Goal: Task Accomplishment & Management: Complete application form

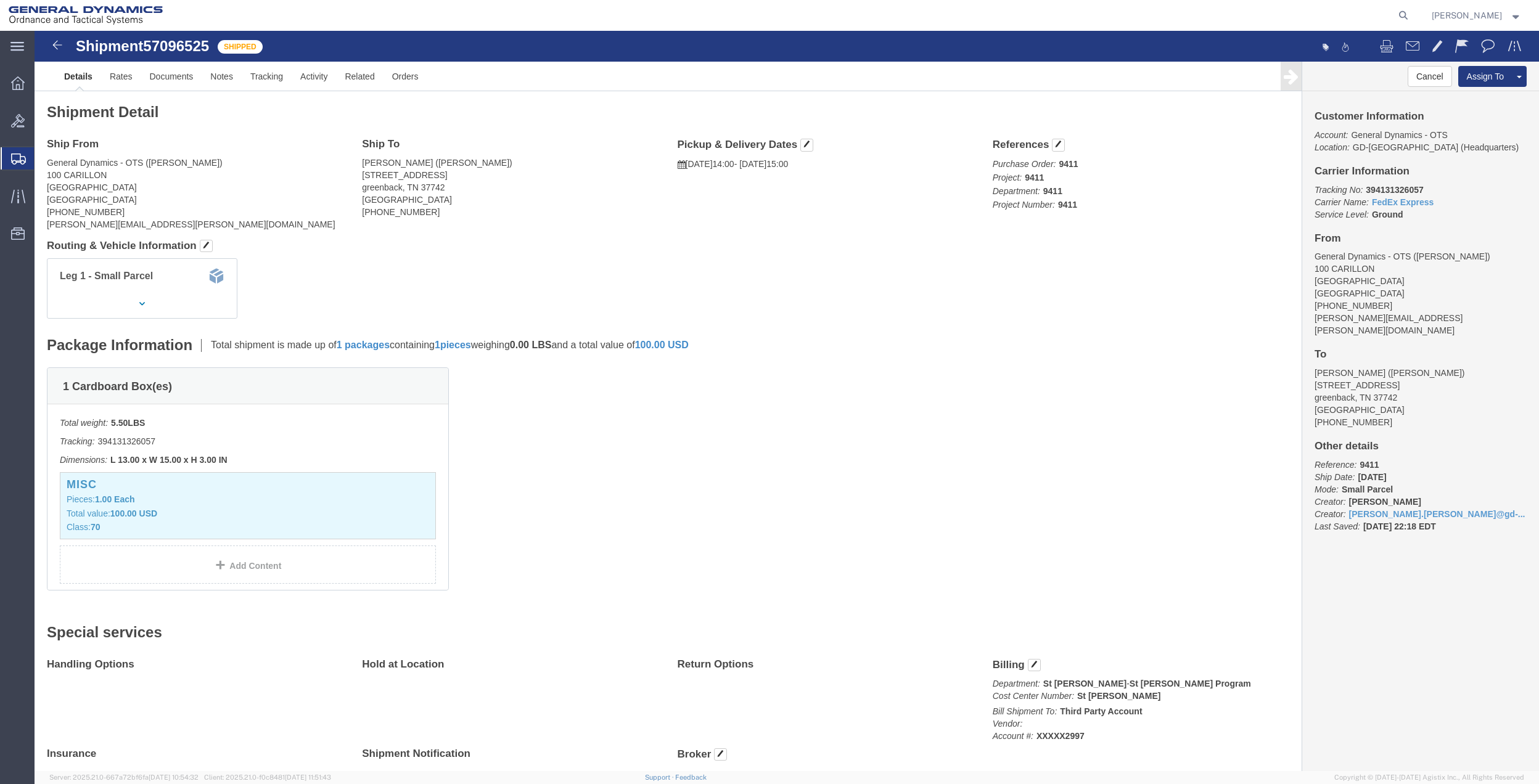
click at [0, 0] on span "Create Shipment" at bounding box center [0, 0] width 0 height 0
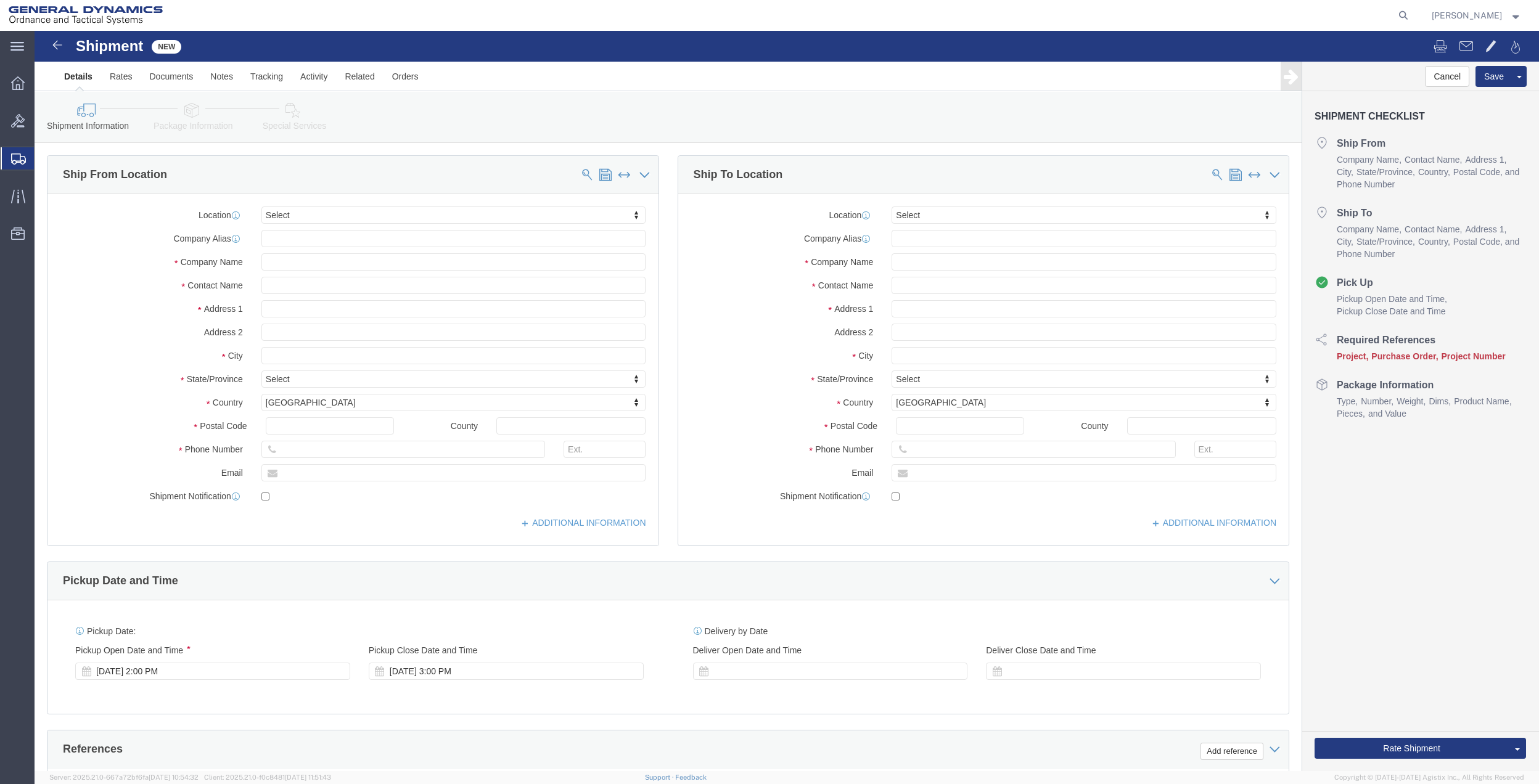
select select
click div "Location My Profile Location GD-OTS [GEOGRAPHIC_DATA] (Commerce) GD-OTS [GEOGRA…"
click input "text"
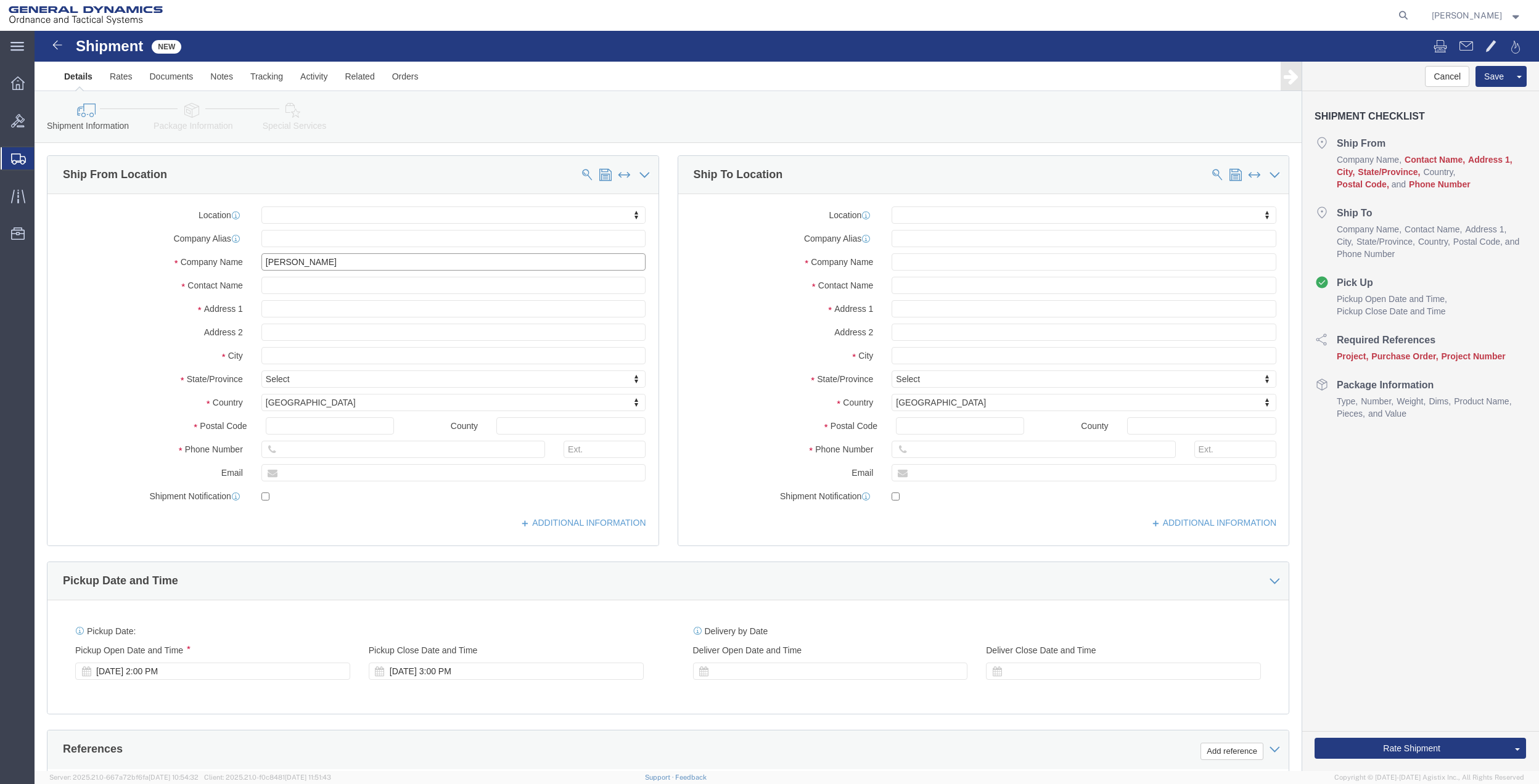
type input "[PERSON_NAME]"
click input "text"
type input "[PERSON_NAME]"
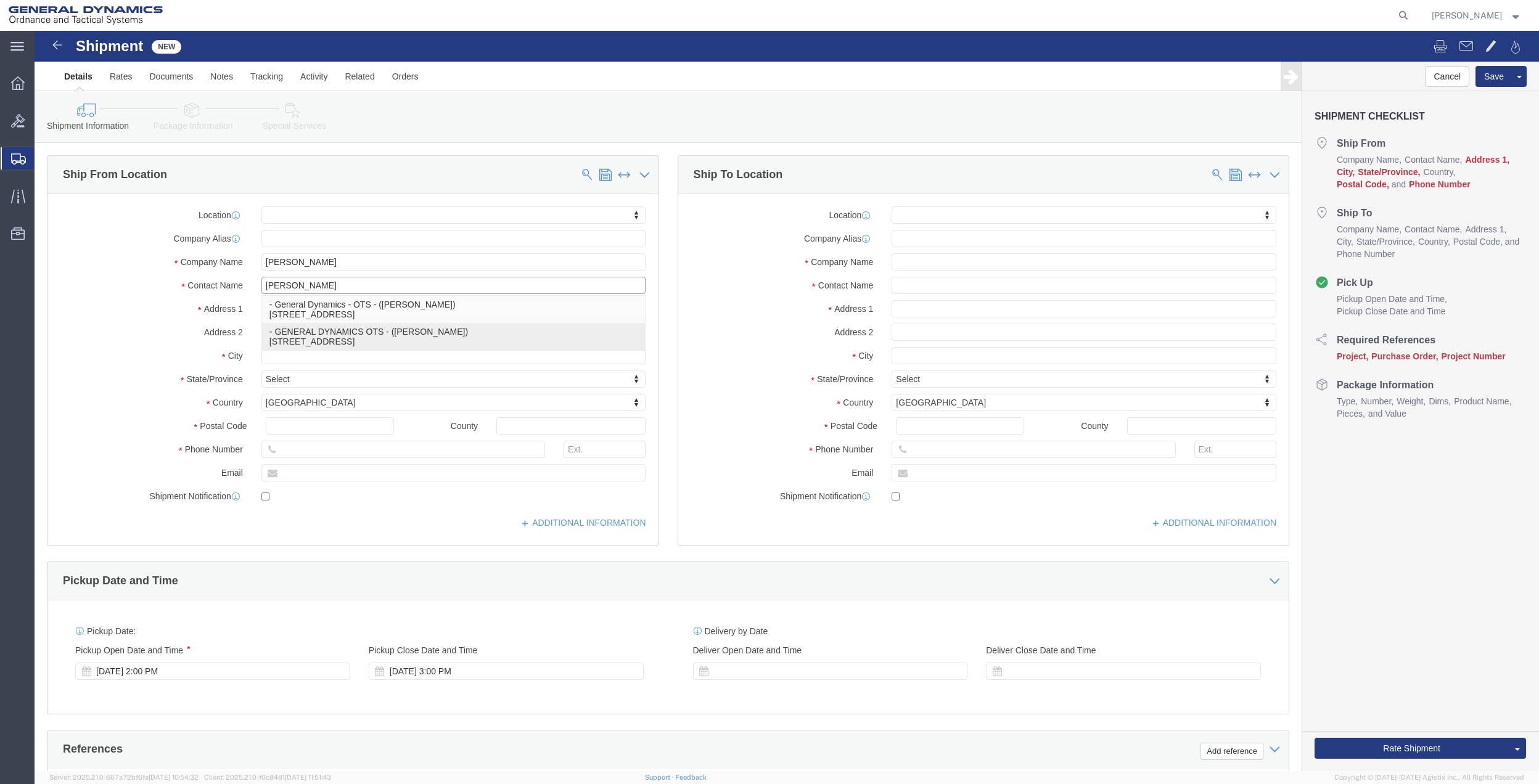
click p "- GENERAL DYNAMICS OTS - ([PERSON_NAME]) [STREET_ADDRESS]"
select select
type input "GENERAL DYNAMICS OTS"
type input "[PERSON_NAME]"
type input "100 Carillon Pkwy"
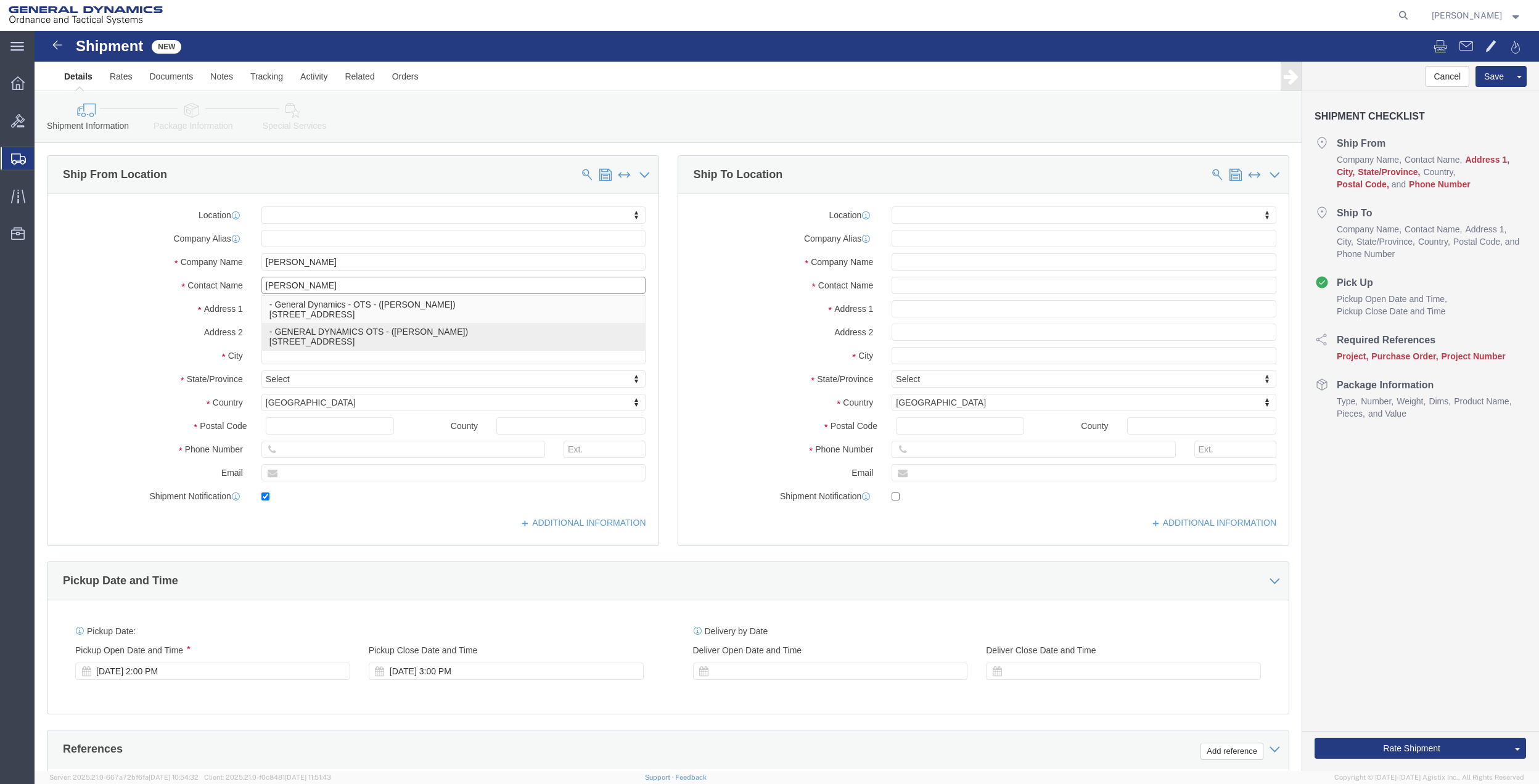
type input "[GEOGRAPHIC_DATA]"
type input "33716"
type input "[PHONE_NUMBER]"
type input "[PERSON_NAME][EMAIL_ADDRESS][PERSON_NAME][DOMAIN_NAME]"
checkbox input "true"
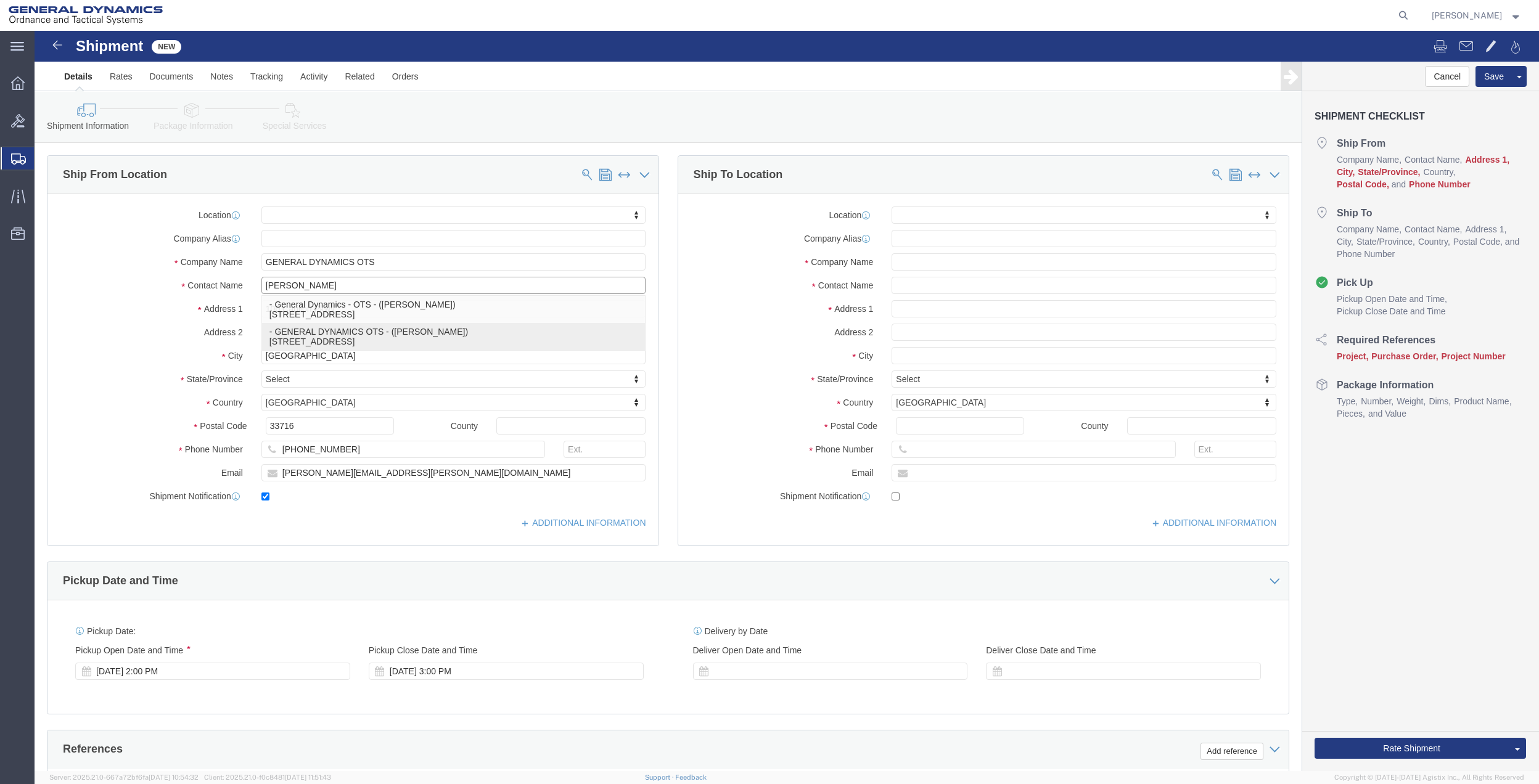
select select "FL"
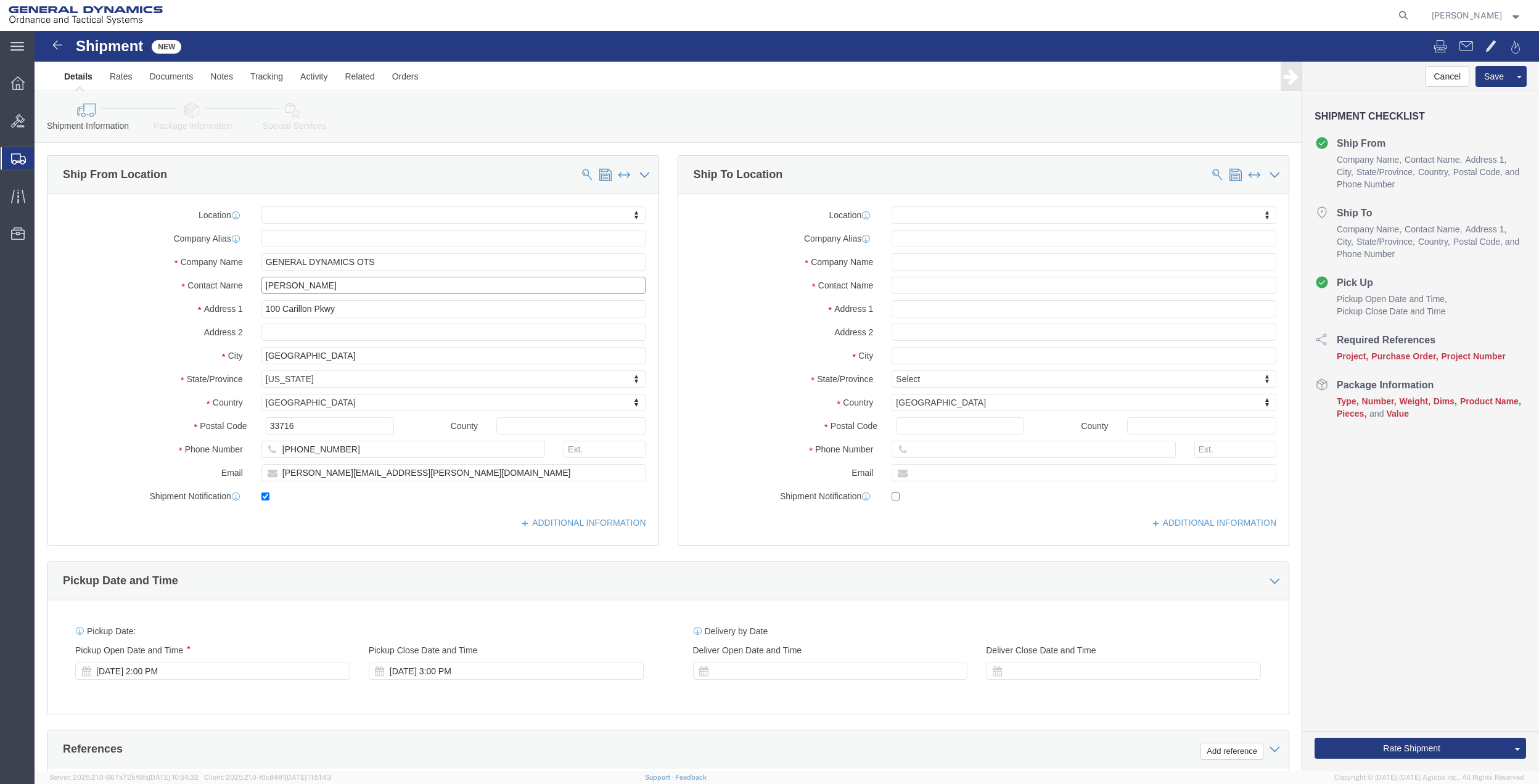
type input "[PERSON_NAME]"
click input "text"
type input "[PERSON_NAME]"
click p "- GD OTS - ([PERSON_NAME]) [STREET_ADDRESS]"
select select
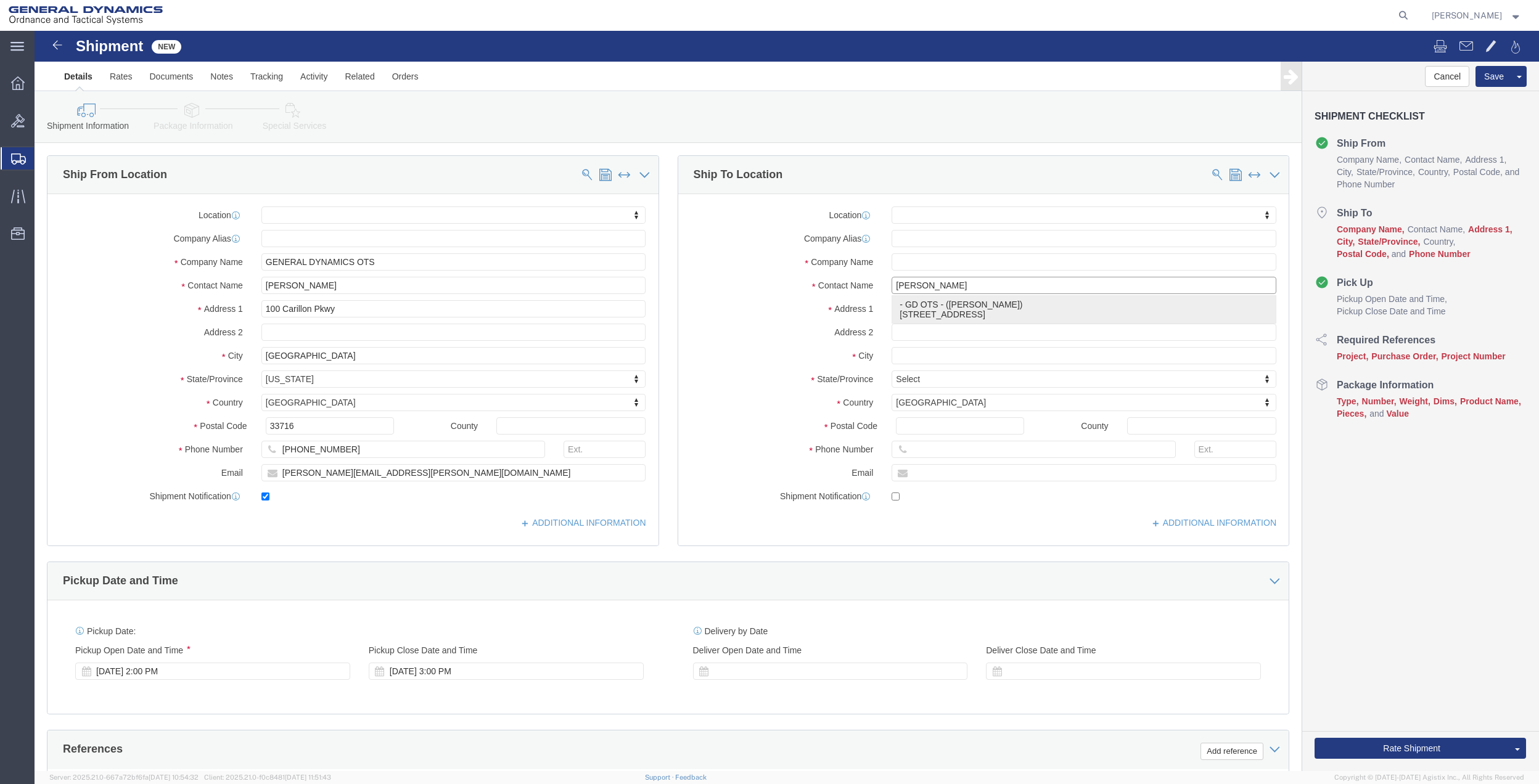
type input "GD OTS"
type input "[PERSON_NAME]"
type input "[STREET_ADDRESS]"
type input "[GEOGRAPHIC_DATA]"
type input "32327"
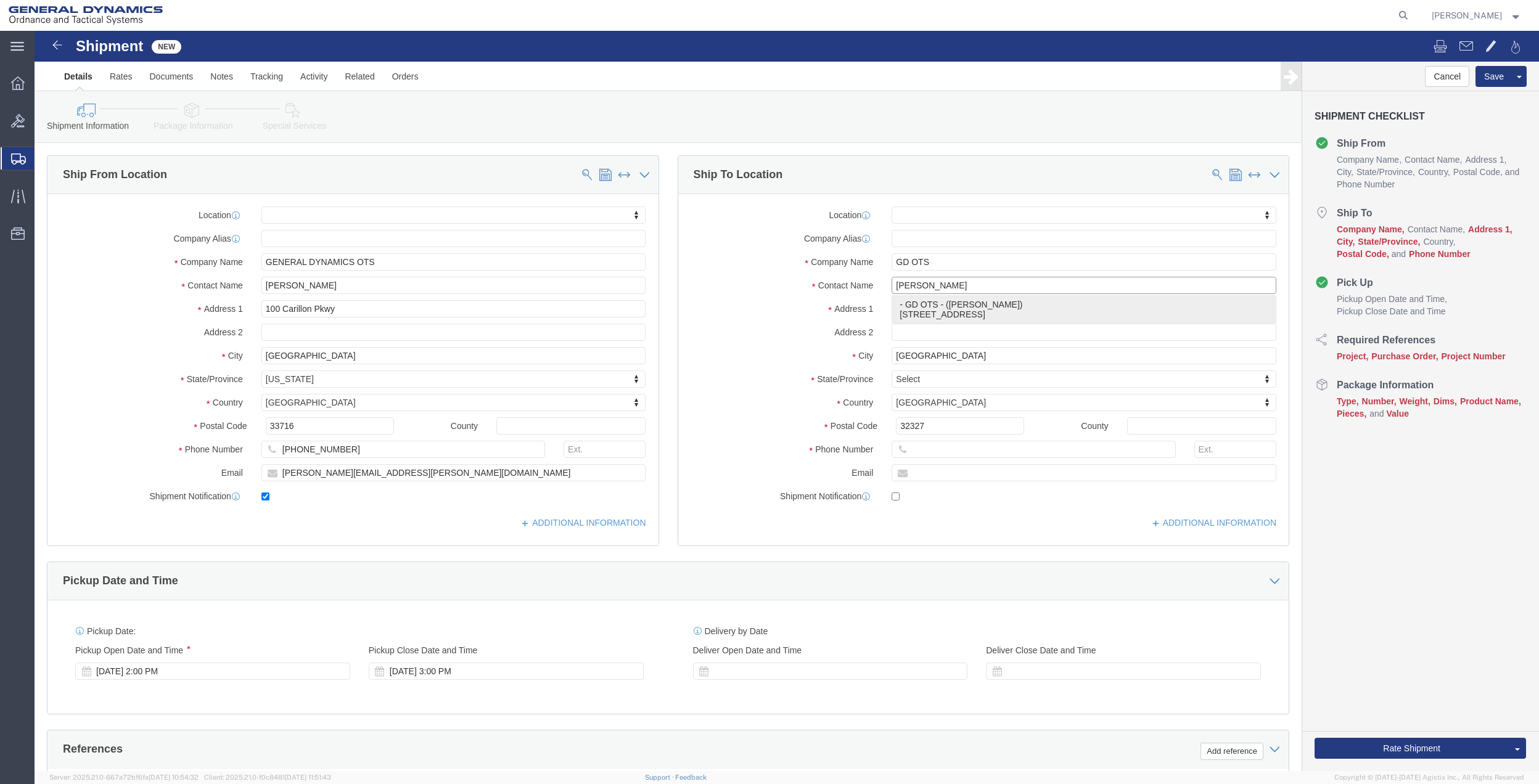
select select "FL"
click input "[PERSON_NAME]"
type input "[PERSON_NAME]"
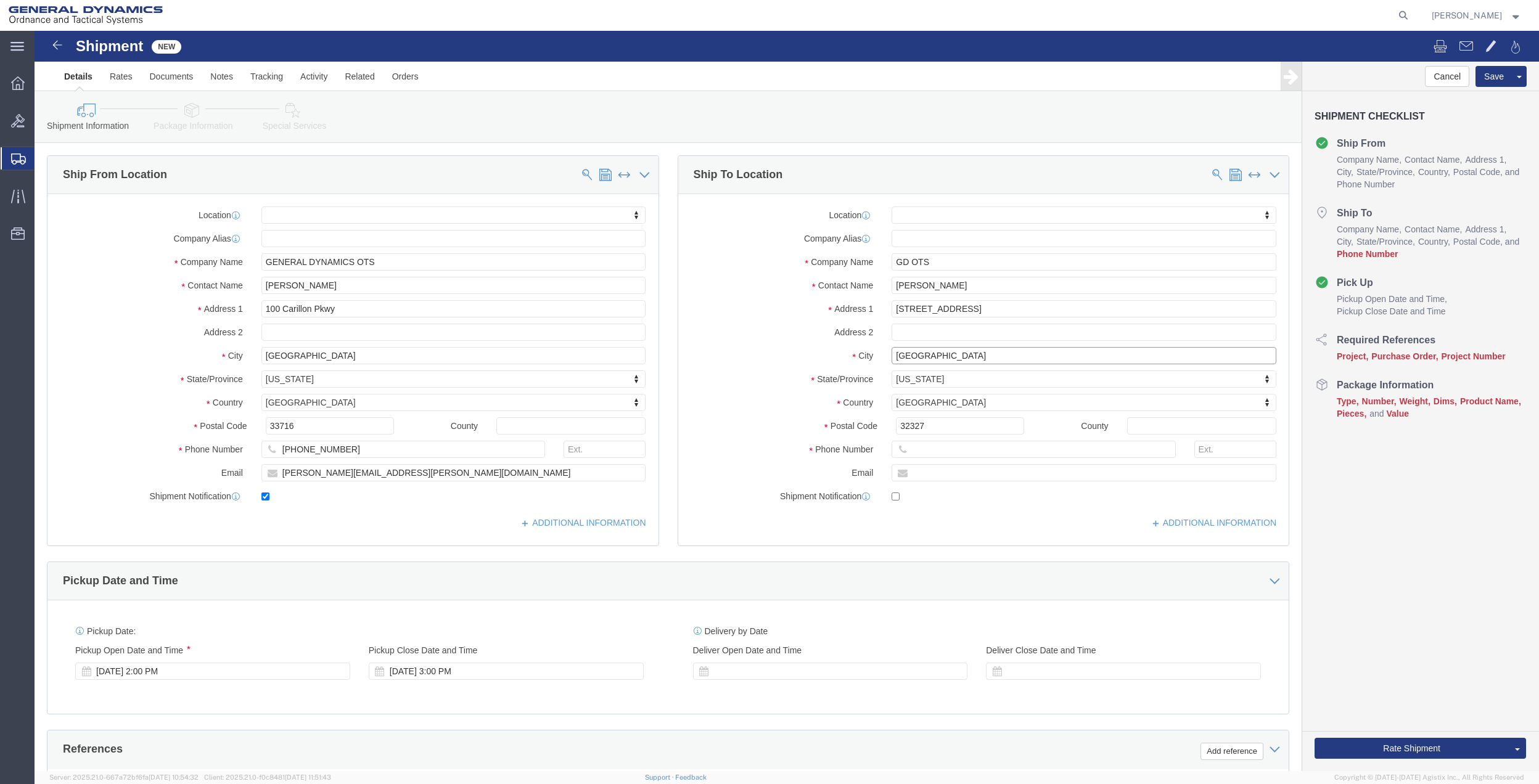
click input "[GEOGRAPHIC_DATA]"
type input "TALLA"
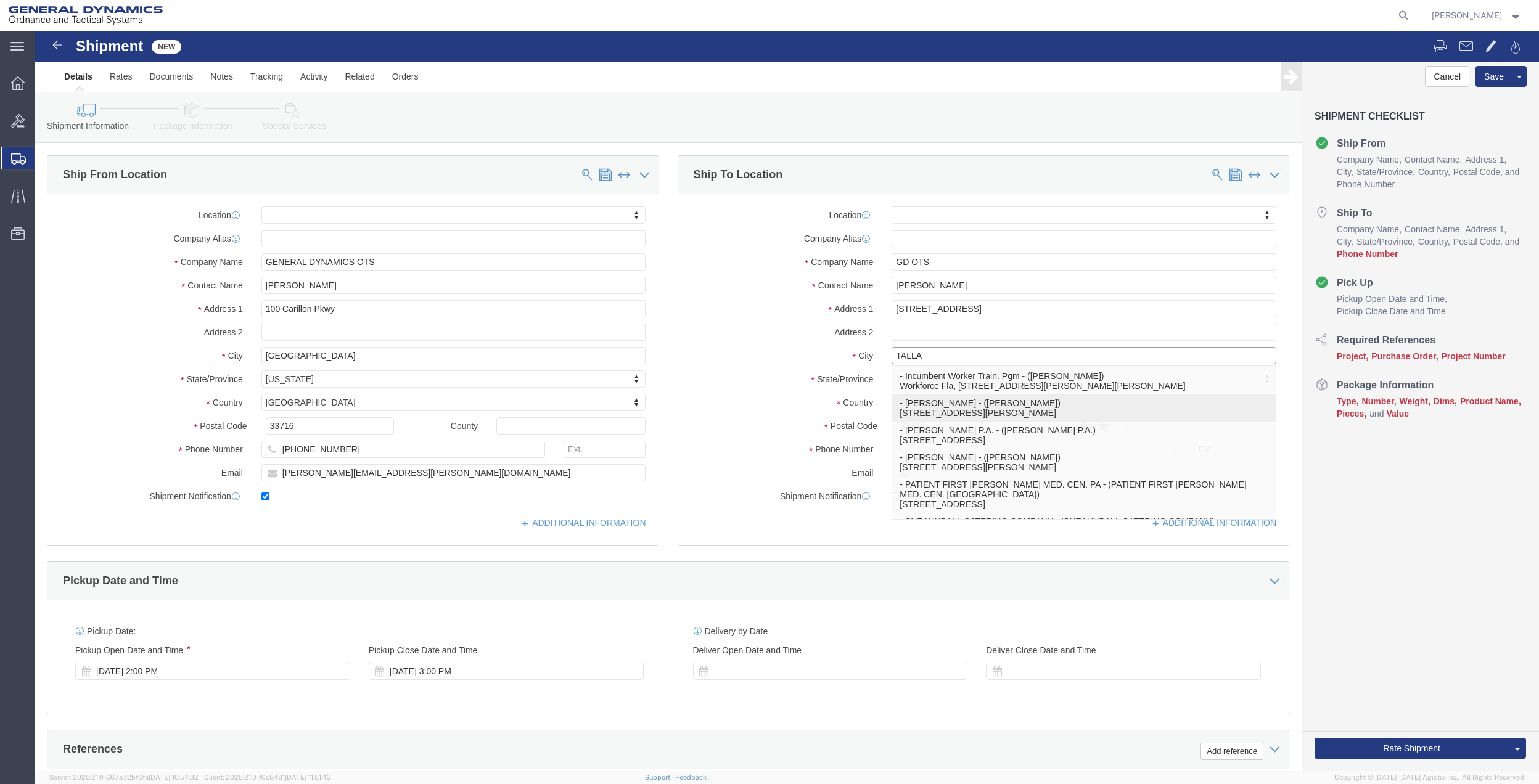
scroll to position [128, 0]
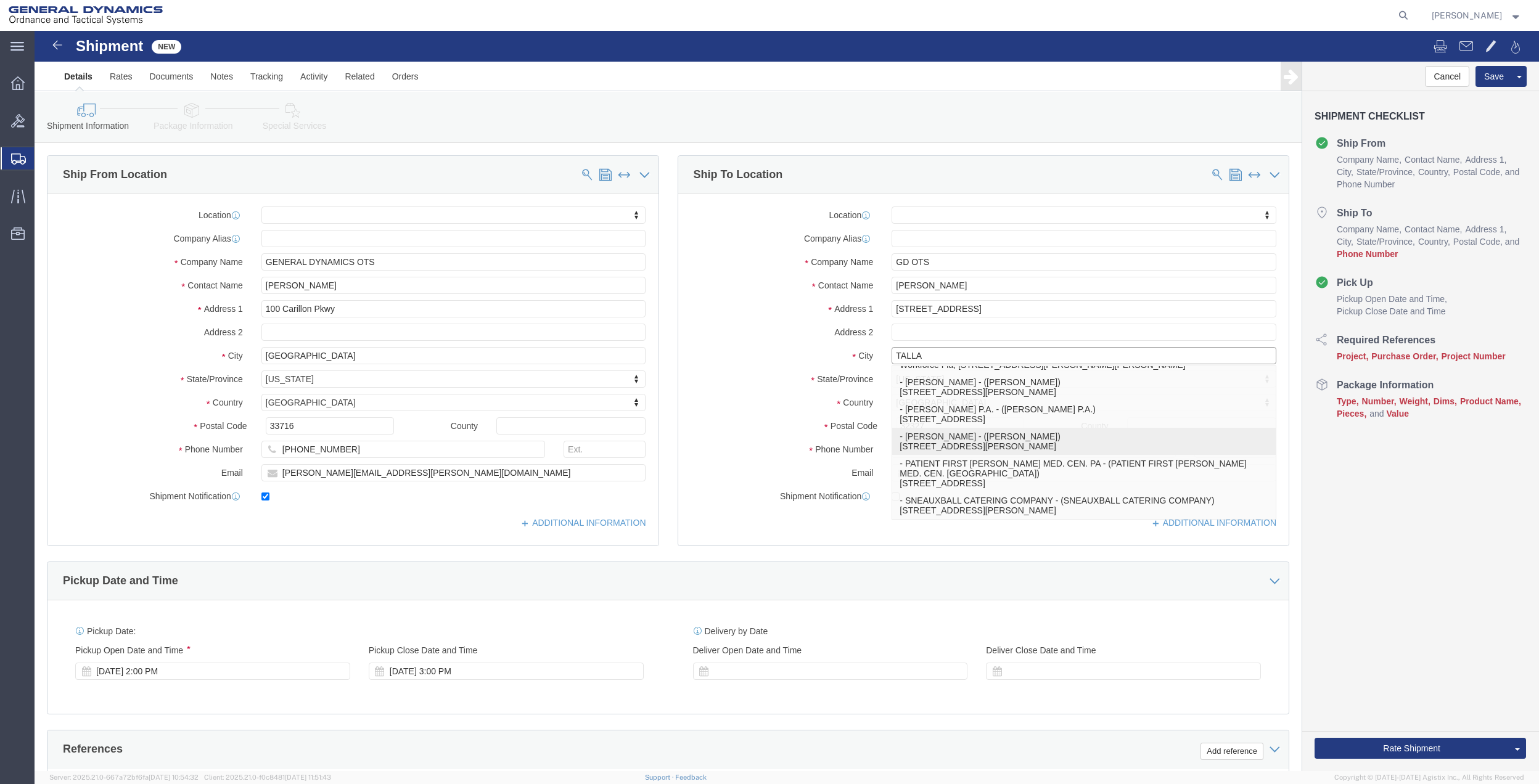
click p "- [PERSON_NAME] - ([PERSON_NAME]) [STREET_ADDRESS][PERSON_NAME]"
select select
type input "[PERSON_NAME]"
type input "[STREET_ADDRESS][PERSON_NAME]"
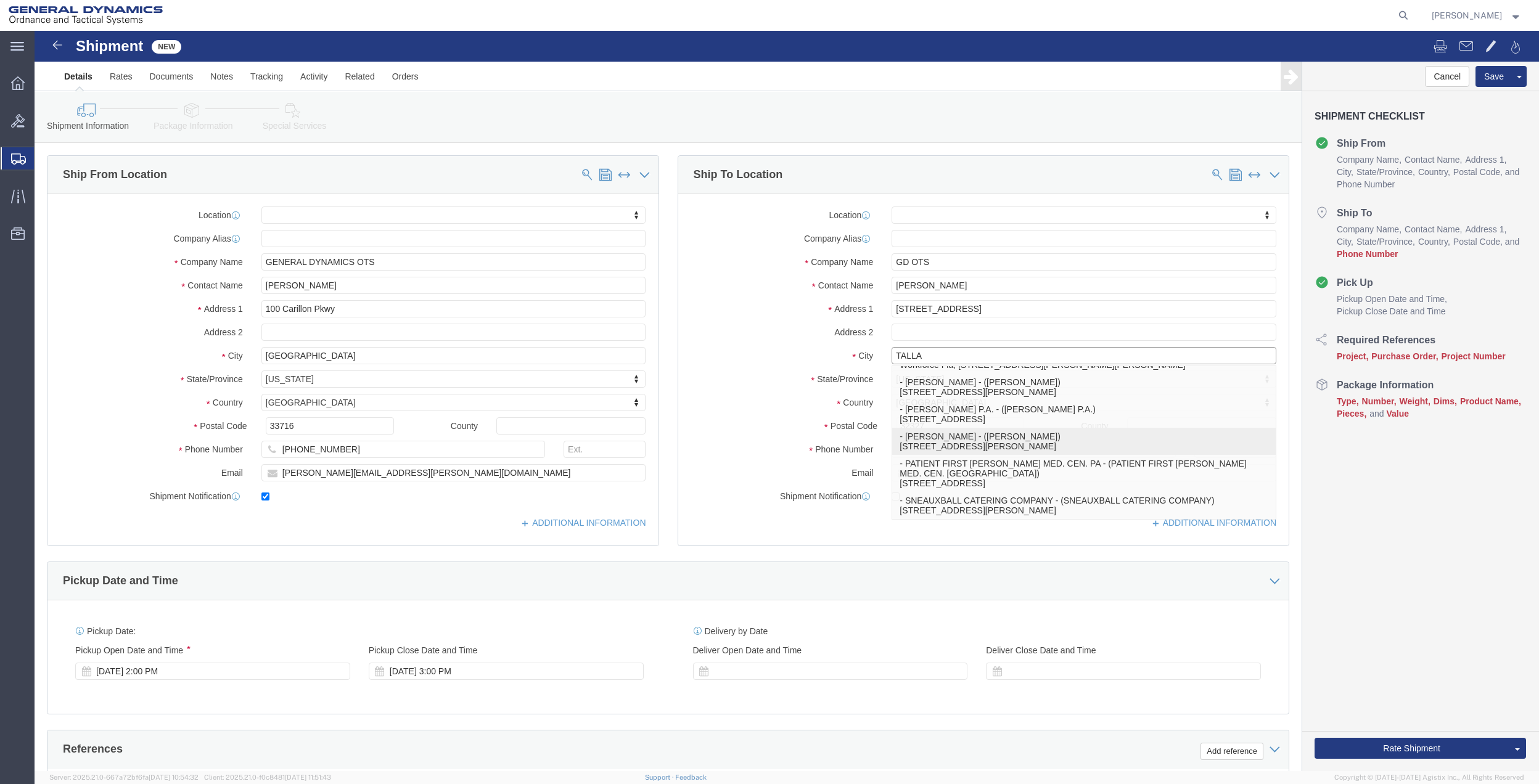
type input "Tallahassee"
type input "32301"
type input "[PHONE_NUMBER]"
select select "FL"
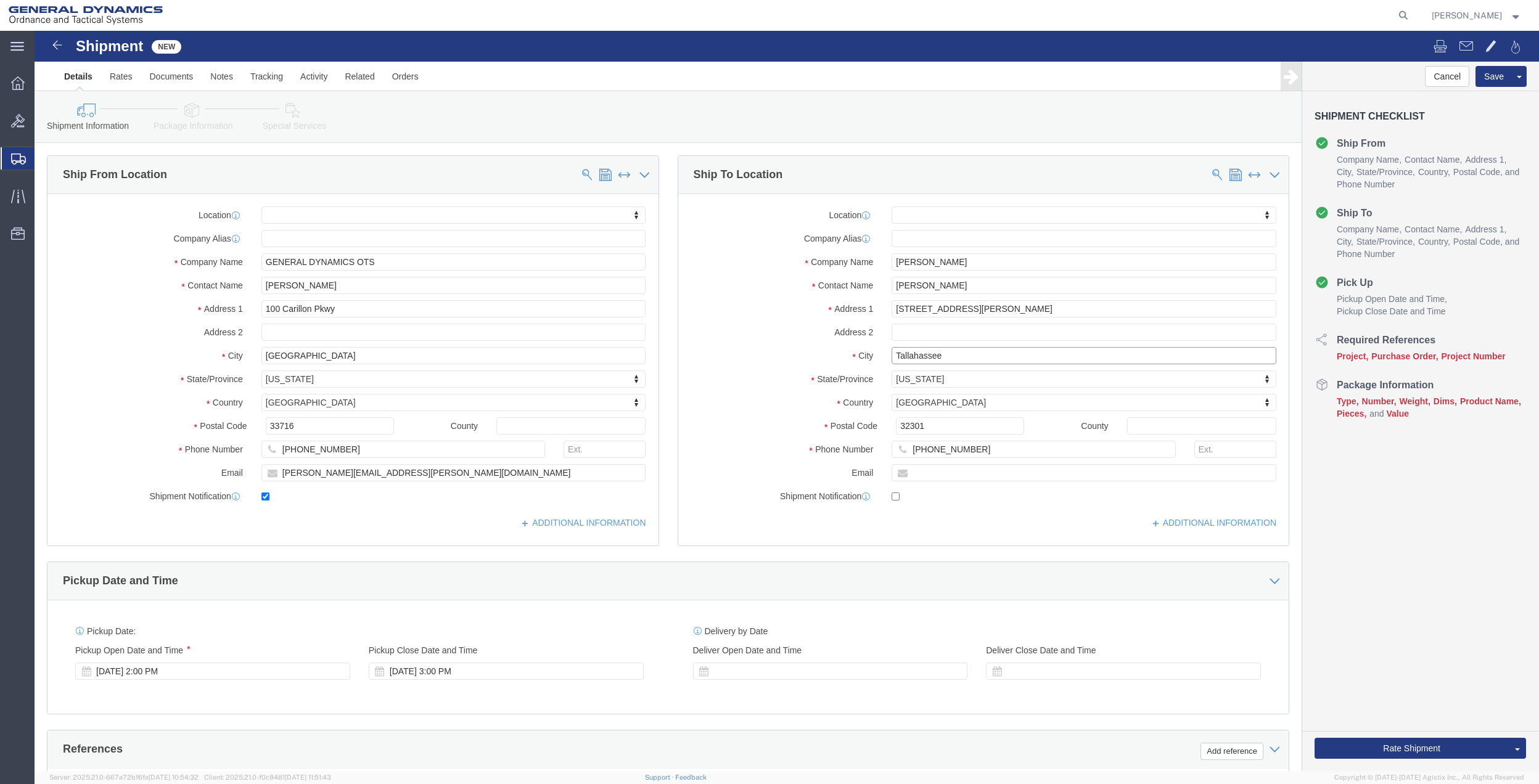
type input "Tallahassee"
select select
click input "[PERSON_NAME]"
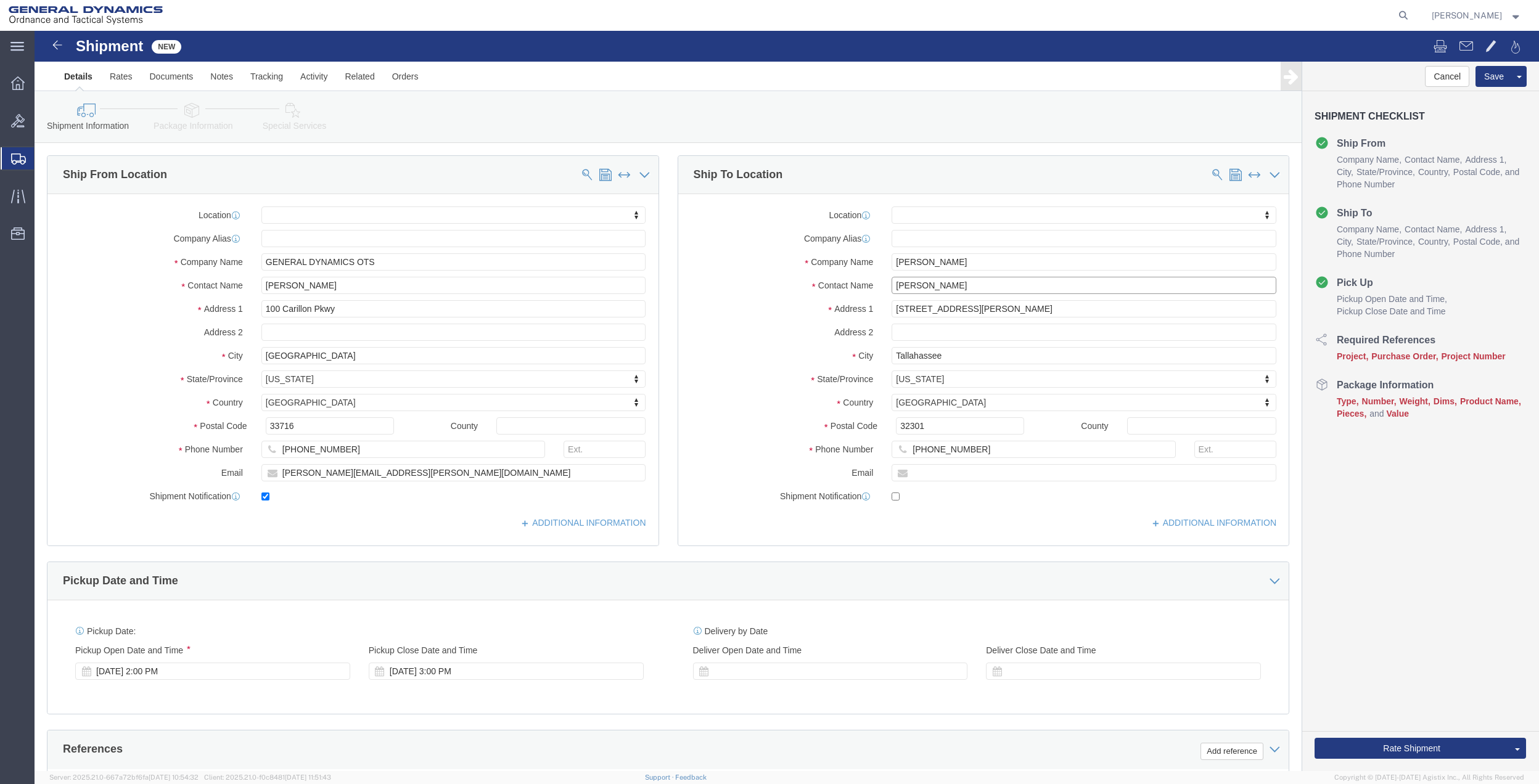
paste input "[PERSON_NAME]"
type input "[PERSON_NAME]"
click input "[PERSON_NAME]"
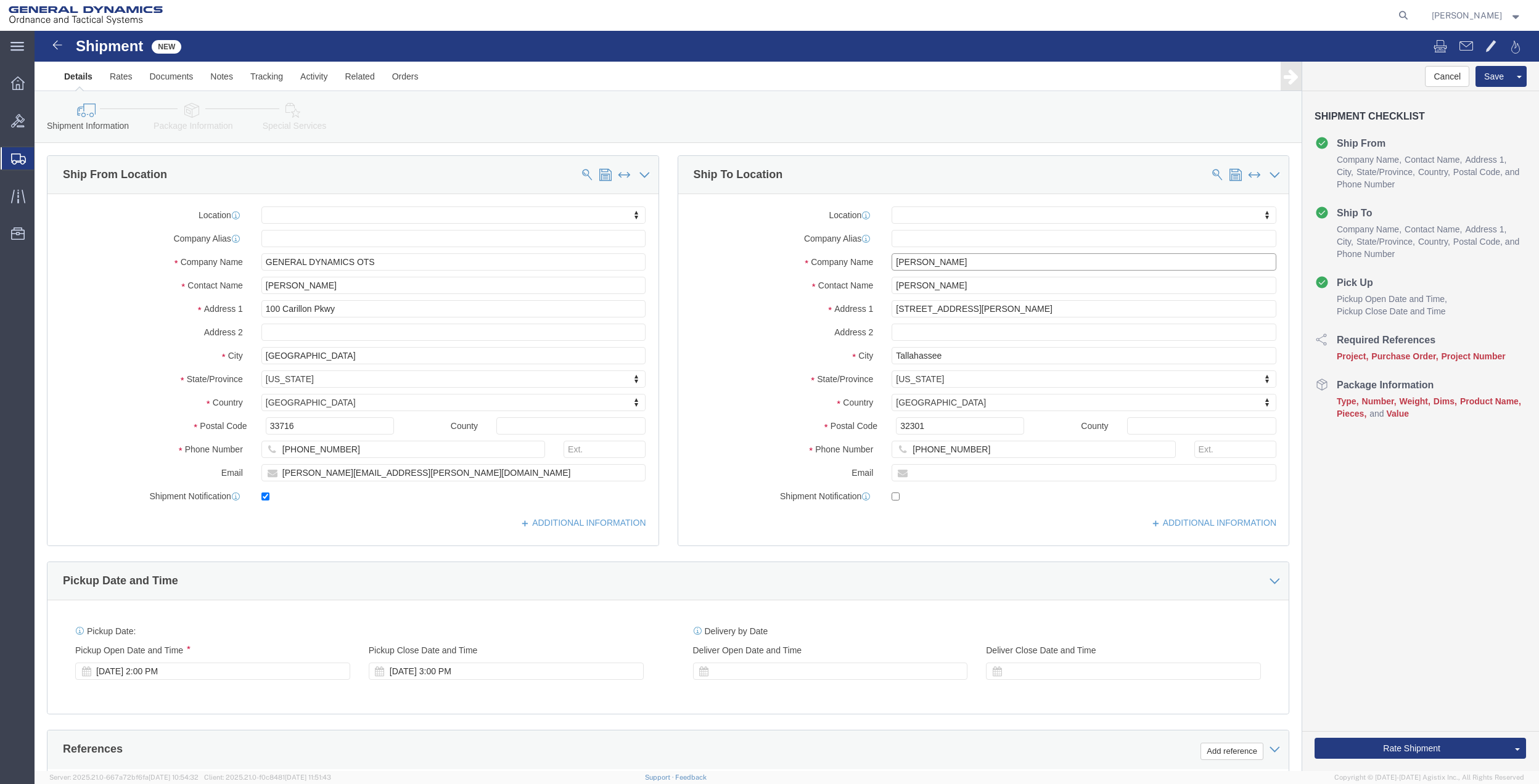
paste input "[PERSON_NAME]"
type input "[PERSON_NAME]"
click input "[STREET_ADDRESS][PERSON_NAME]"
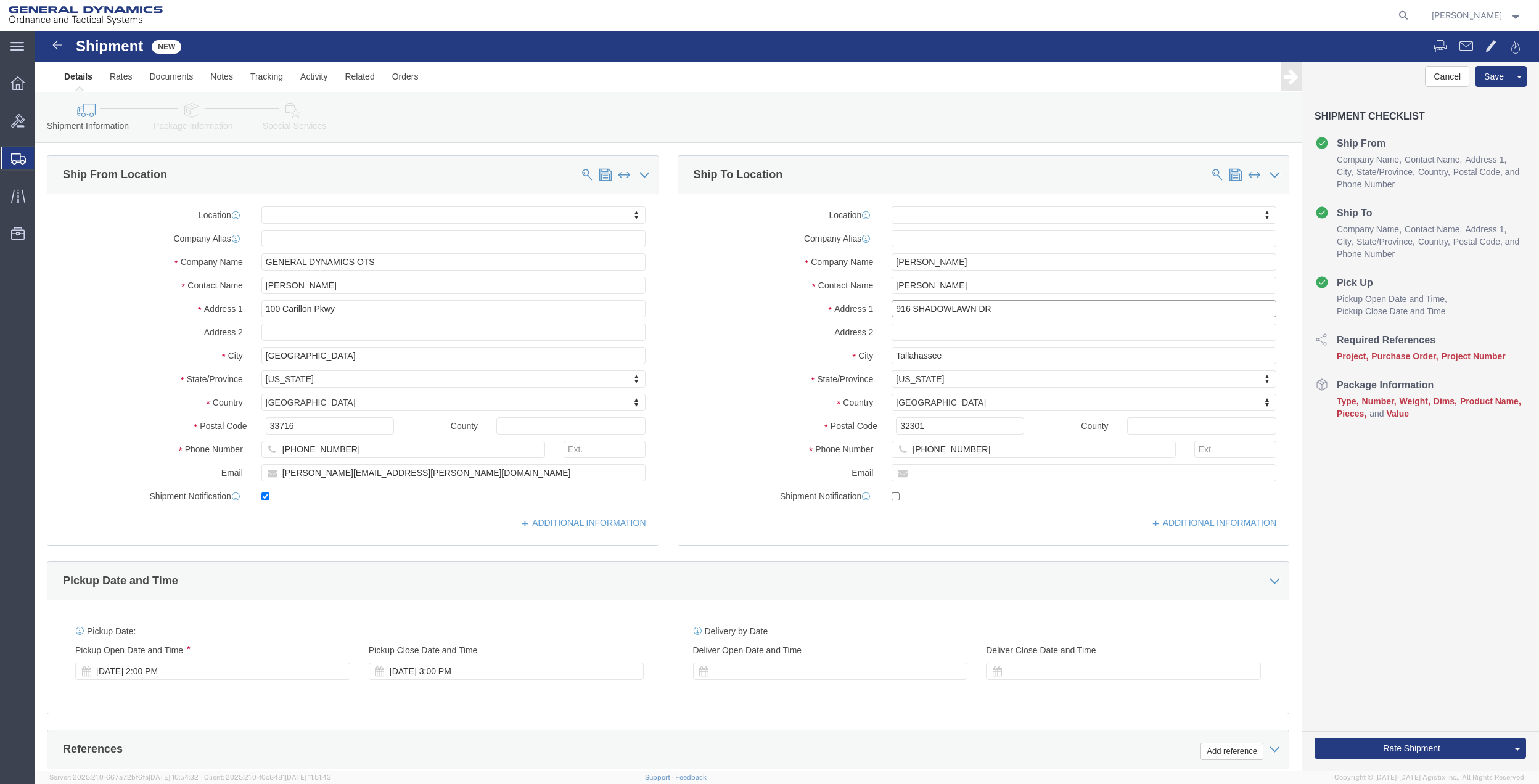
type input "916 SHADOWLAWN DR"
select select
type input "32312"
select select
click span
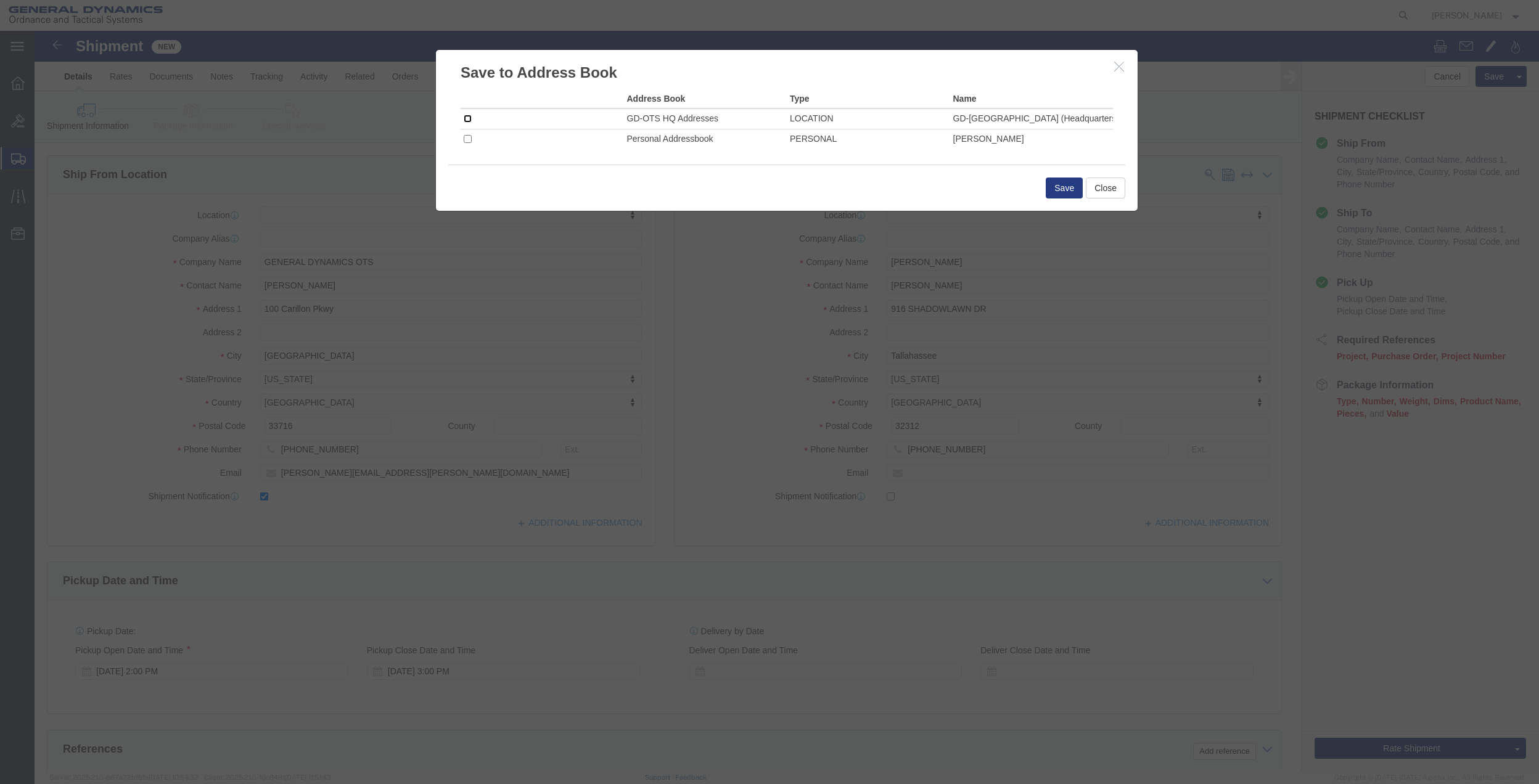
click input "checkbox"
checkbox input "true"
click button "Save"
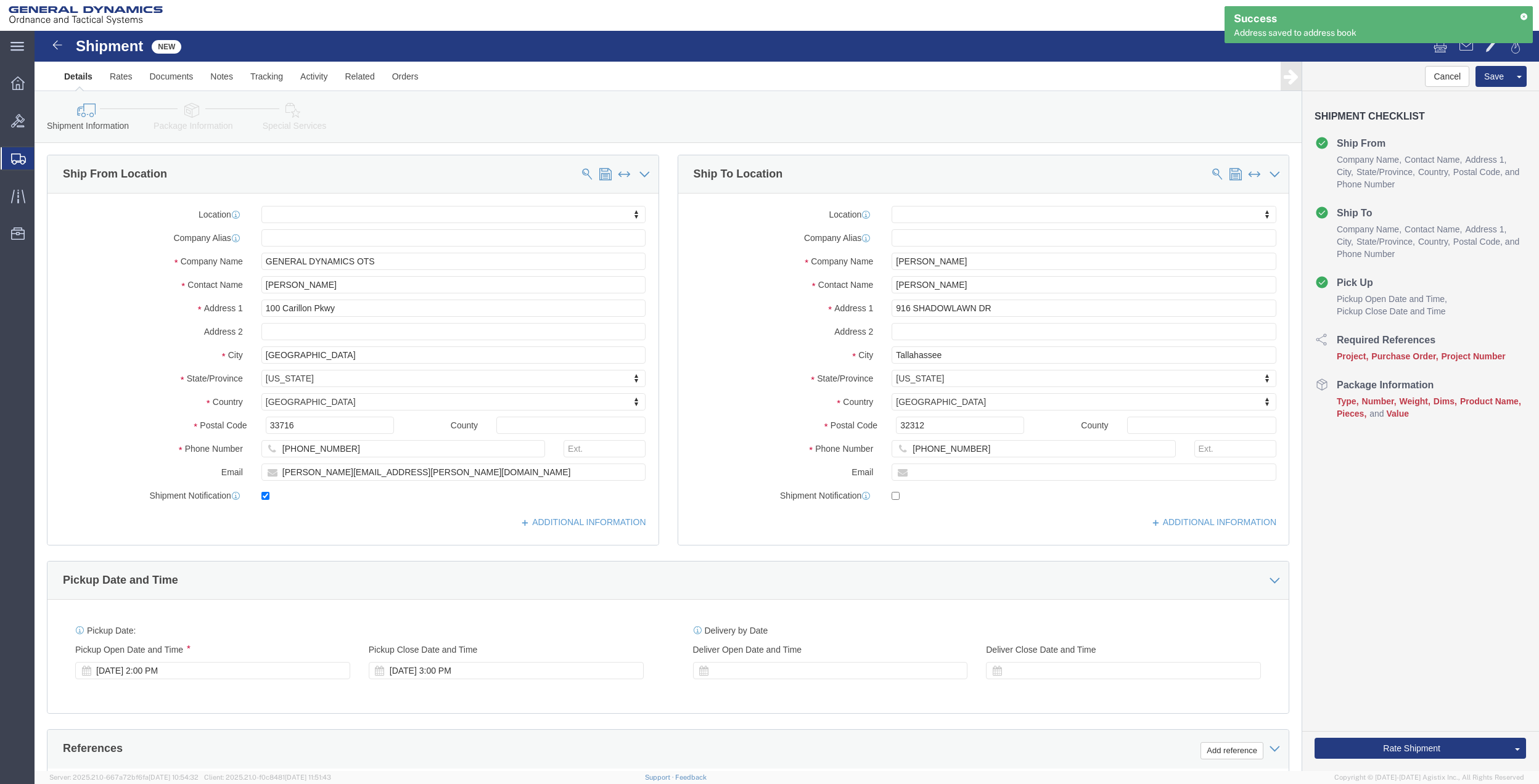
scroll to position [321, 0]
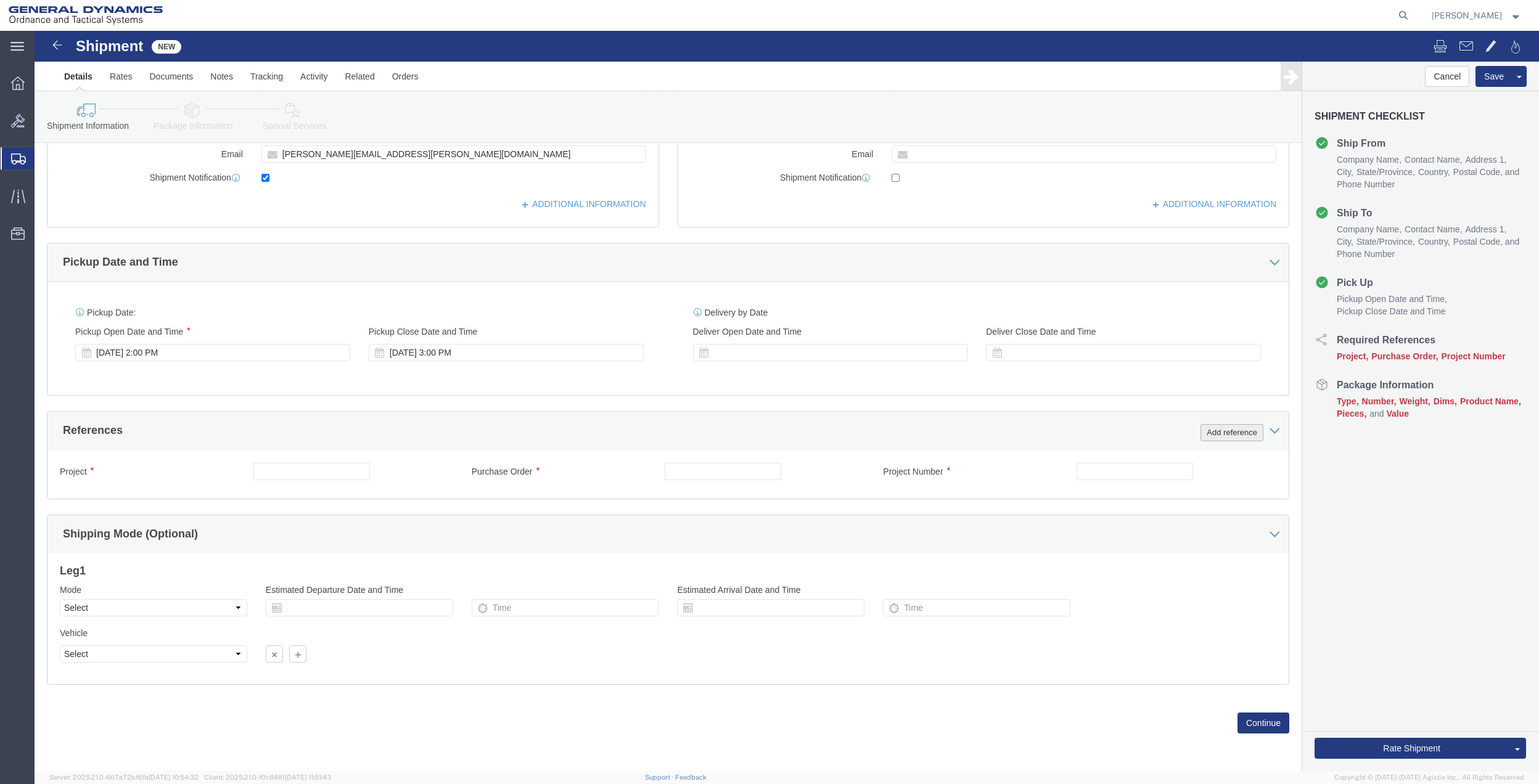
click button "Add reference"
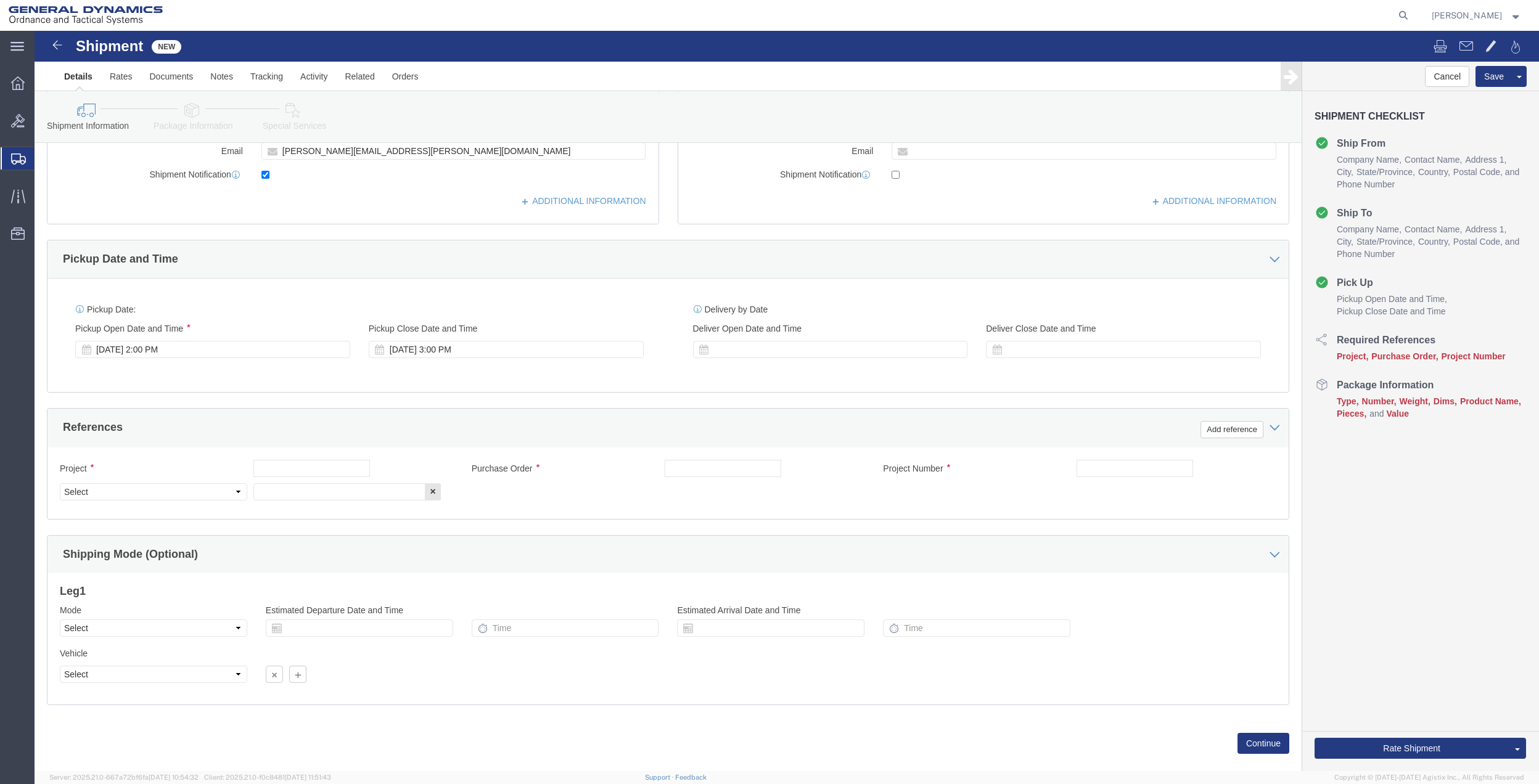
click div "Project Purchase Order Project Number Select Account Type Activity ID Airline A…"
click input "text"
type input "10AB4"
click input "text"
type input "V"
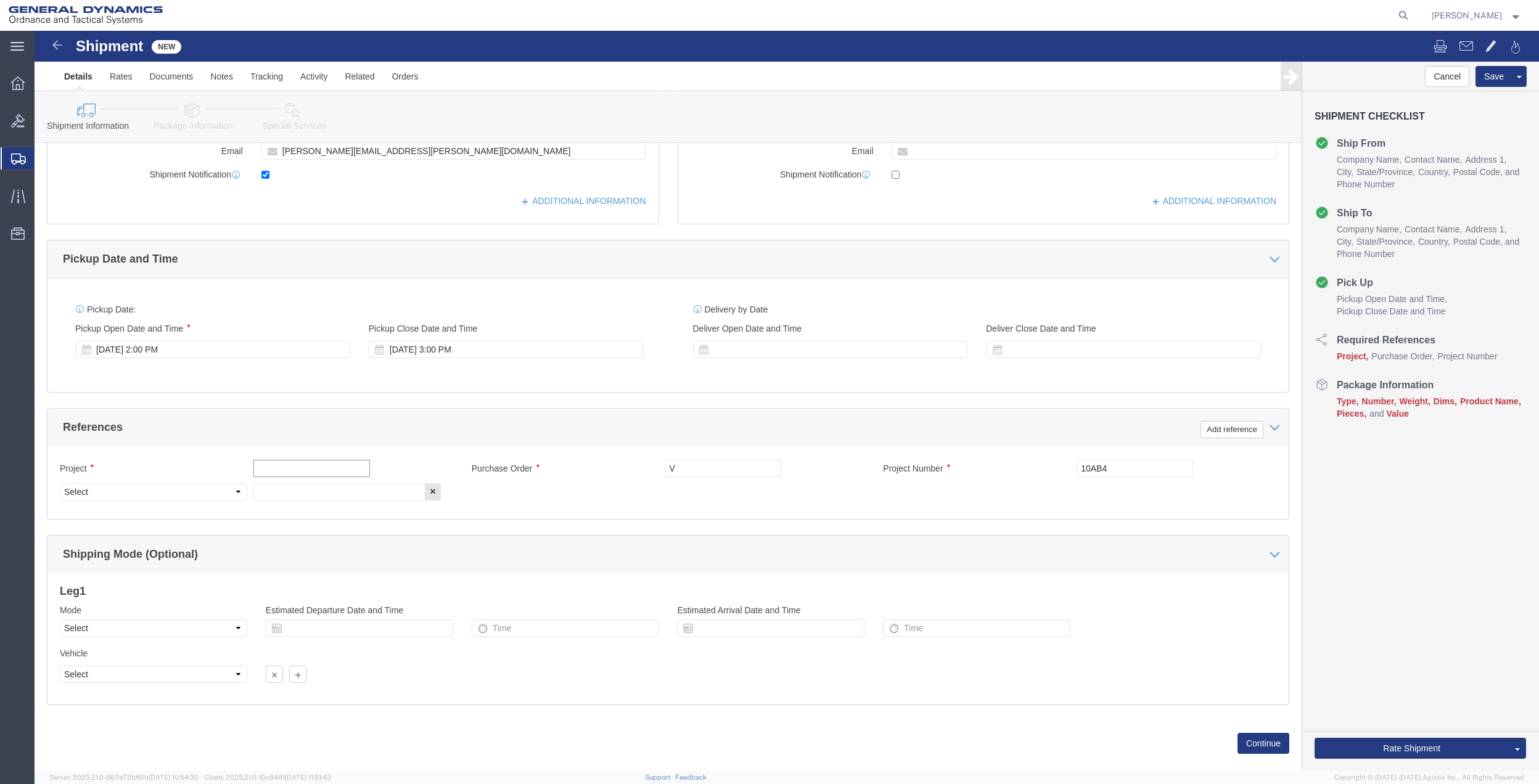
click input "text"
paste input "[PERSON_NAME]"
type input "[PERSON_NAME]"
click input "10AB4"
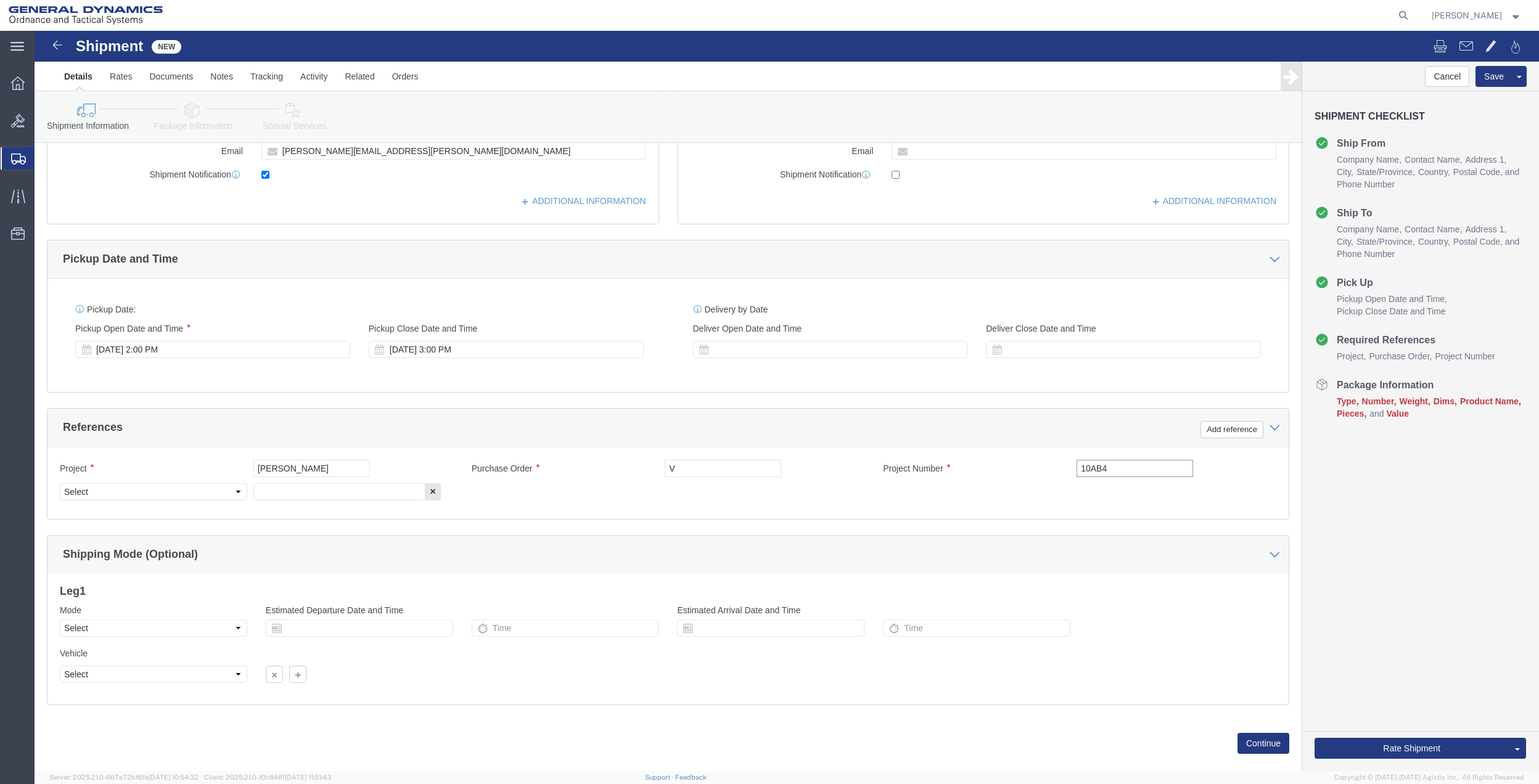
click input "10AB4"
click input "V"
paste input "10AB4"
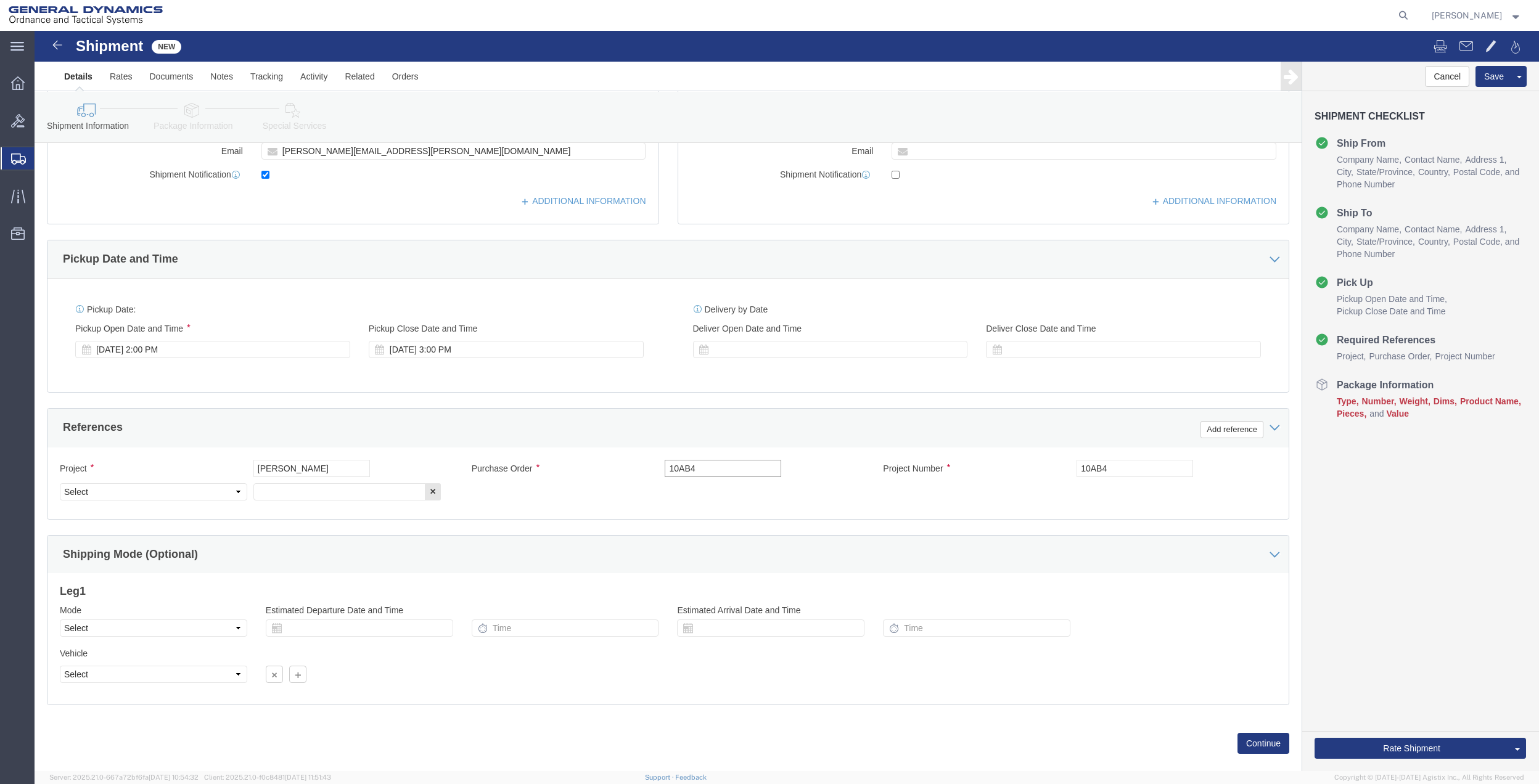
type input "10AB4"
click input "[PERSON_NAME]"
paste input "10AB4"
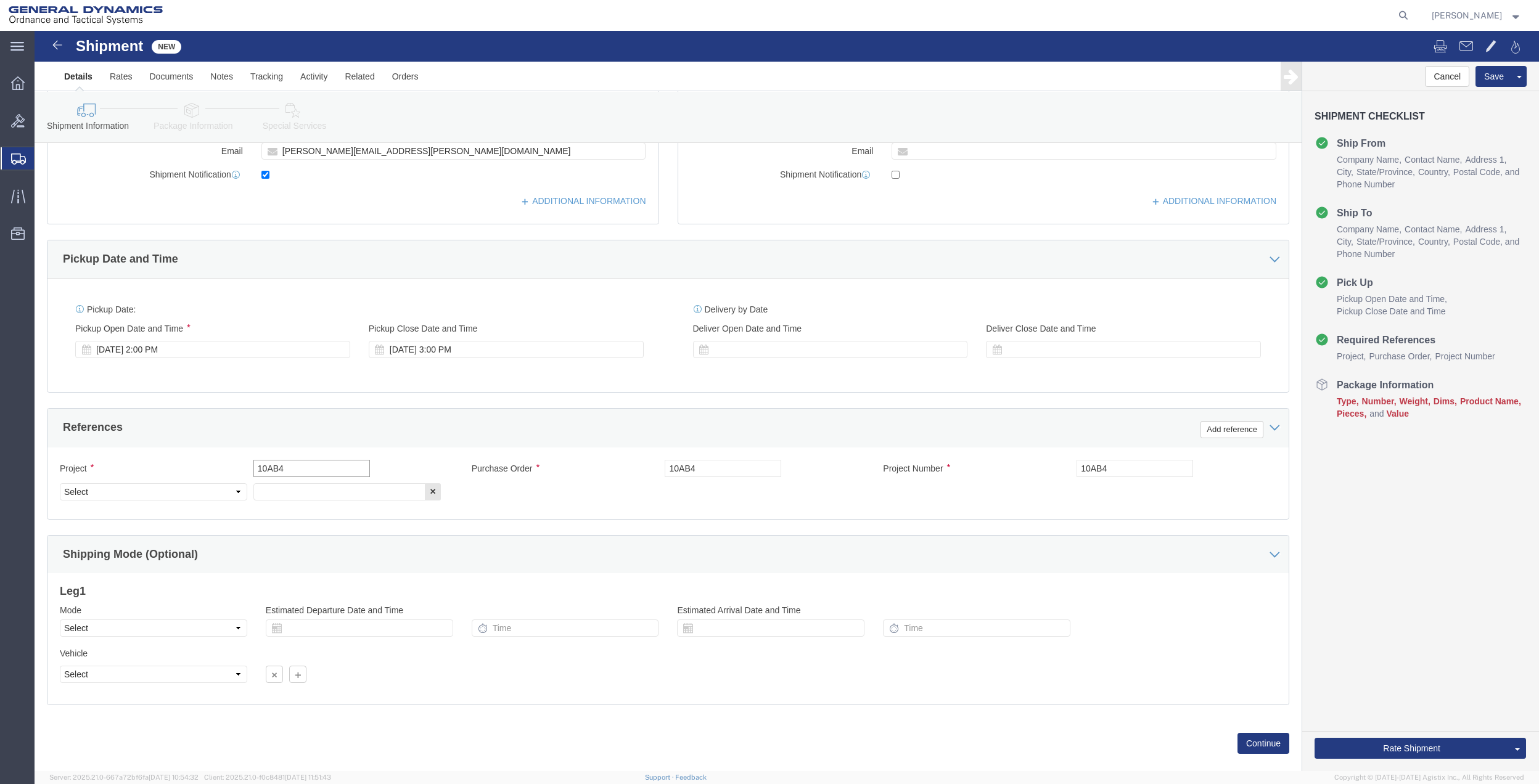
type input "10AB4"
click input "text"
paste input "10AB4"
type input "10AB4"
drag, startPoint x: 155, startPoint y: 468, endPoint x: 149, endPoint y: 460, distance: 10.0
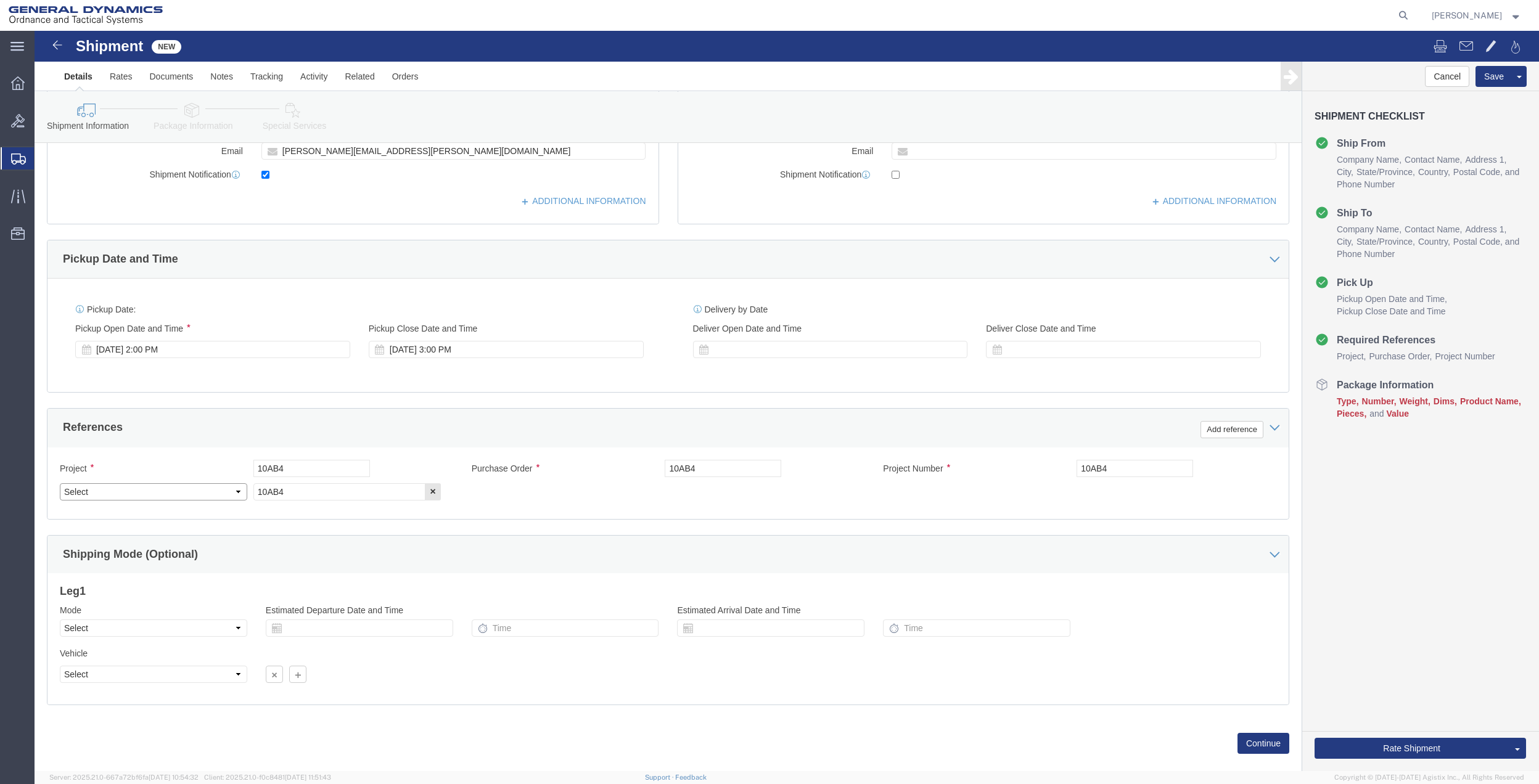
click select "Select Account Type Activity ID Airline Appointment Number ASN Batch Request # …"
select select "DEPT"
click select "Select Account Type Activity ID Airline Appointment Number ASN Batch Request # …"
click link "Package Information"
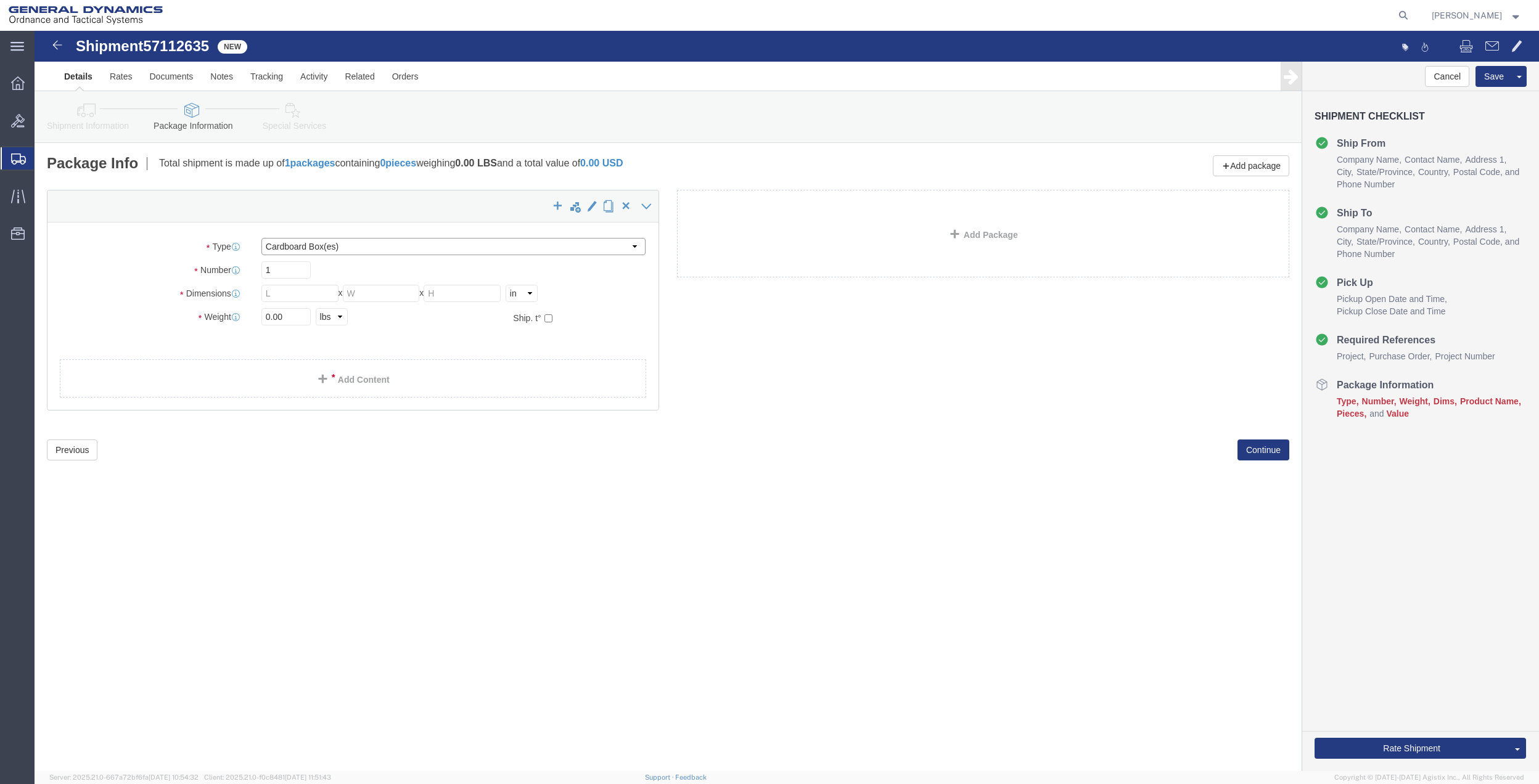
click select "Select Bale(s) Basket(s) Bolt(s) Bottle(s) Buckets Bulk Bundle(s) Can(s) Cardbo…"
select select "PAK"
click select "Select Bale(s) Basket(s) Bolt(s) Bottle(s) Buckets Bulk Bundle(s) Can(s) Cardbo…"
type input "10.25"
type input "12.75"
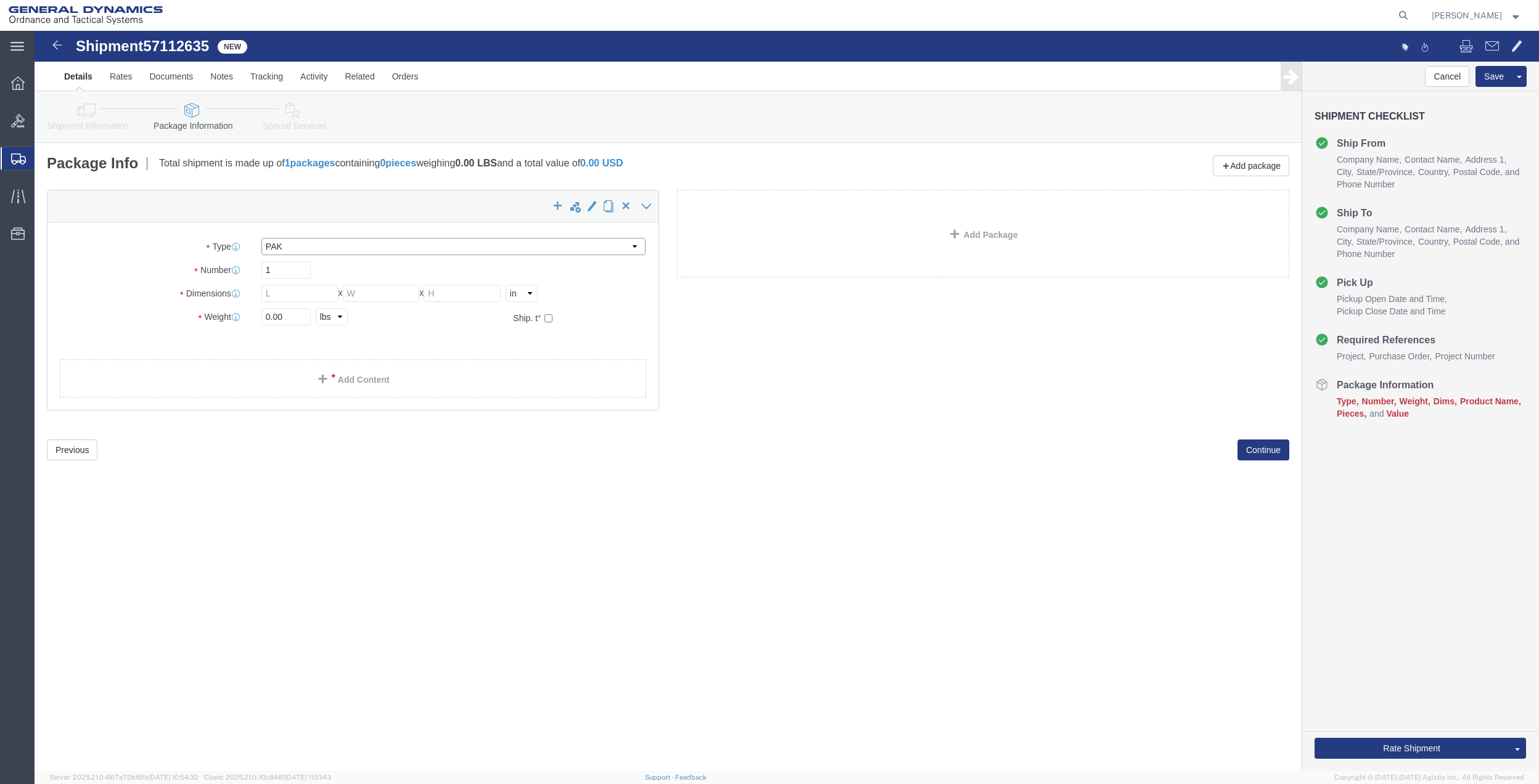
type input "1.00"
click input "0.00"
type input "2"
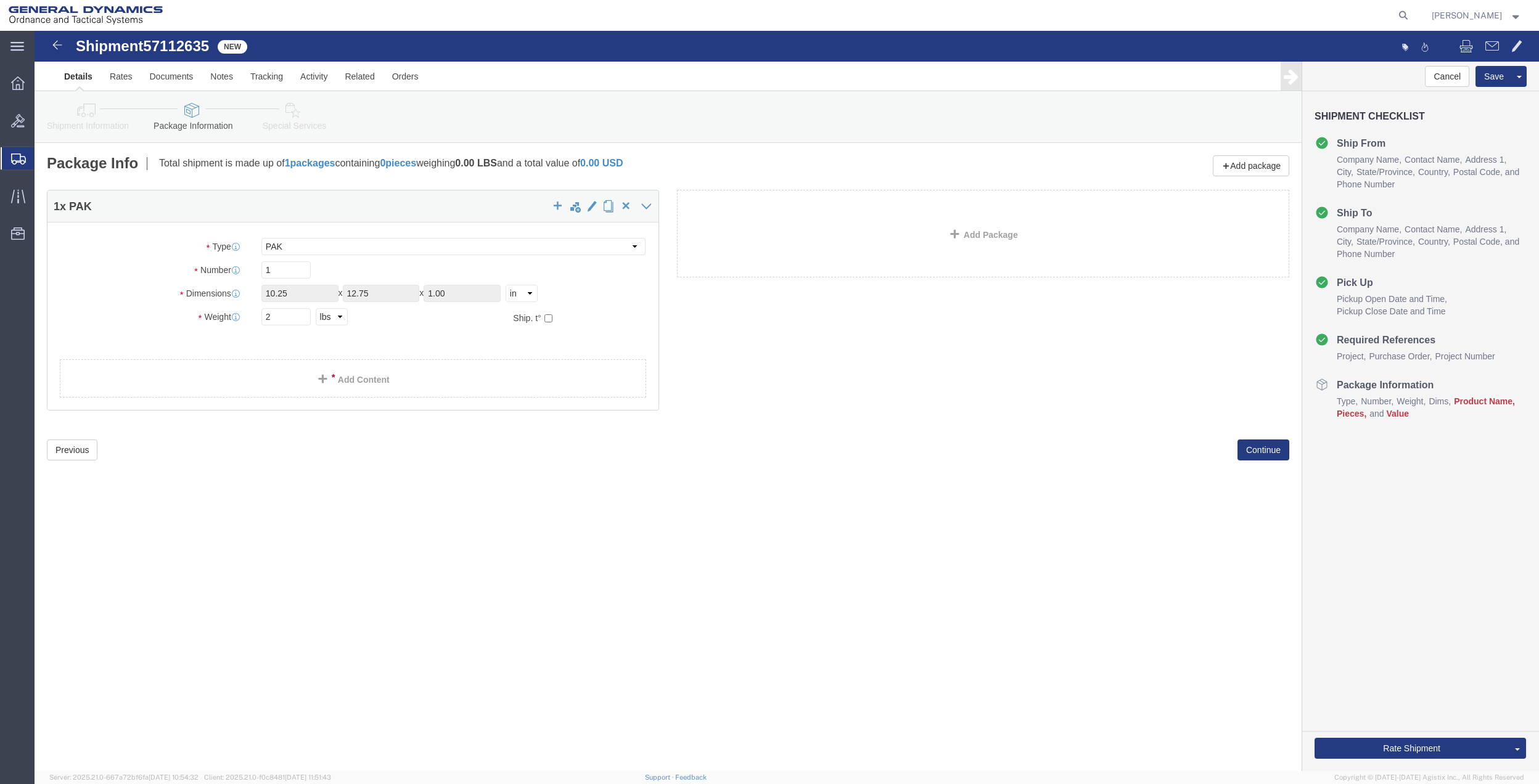
click link "Add Content"
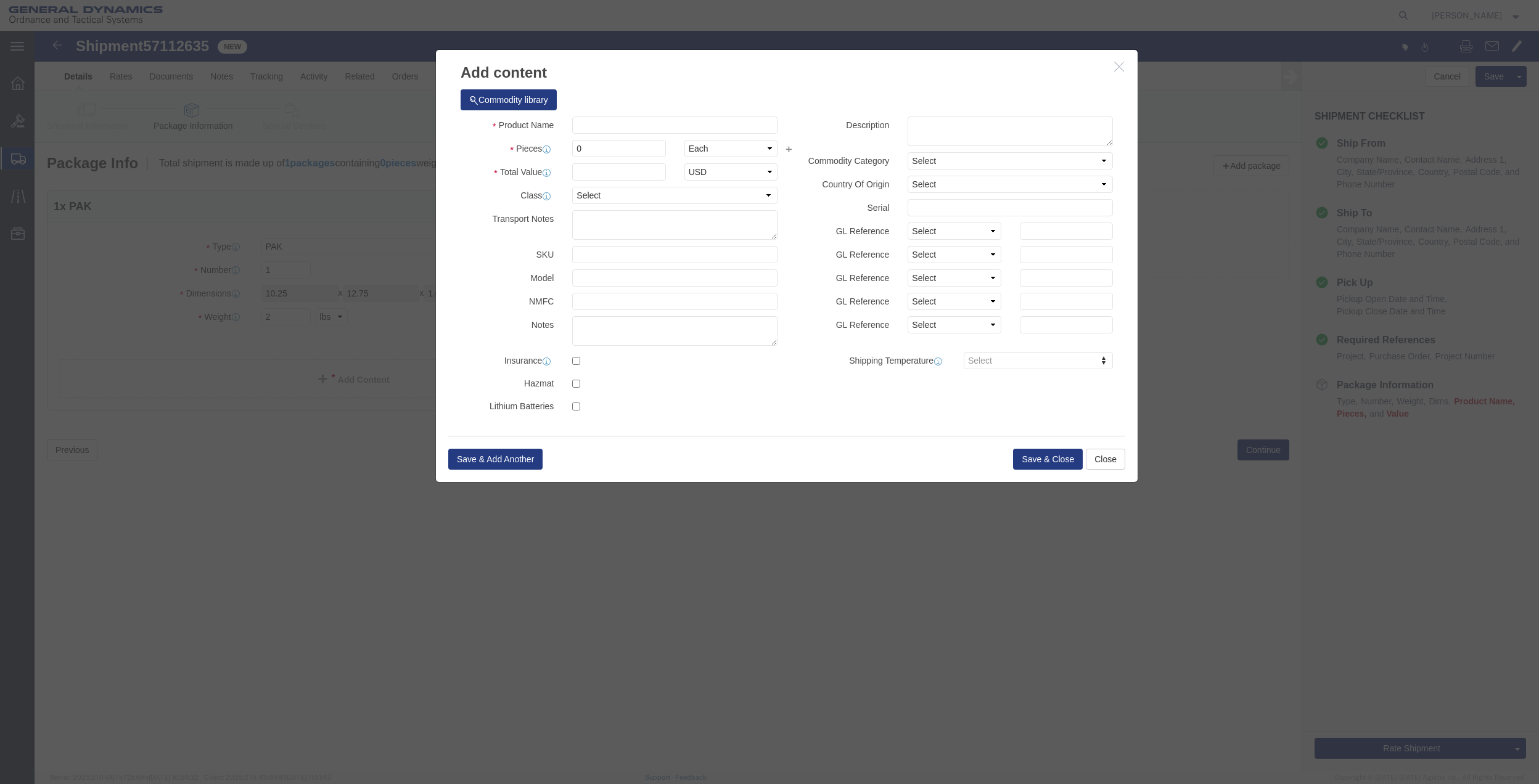
click div "Product Name Pieces 0 Select Bag Barrels 100Board Feet Bottle Box Blister Pack …"
click input "text"
type input "misc"
type input "100"
click input "0"
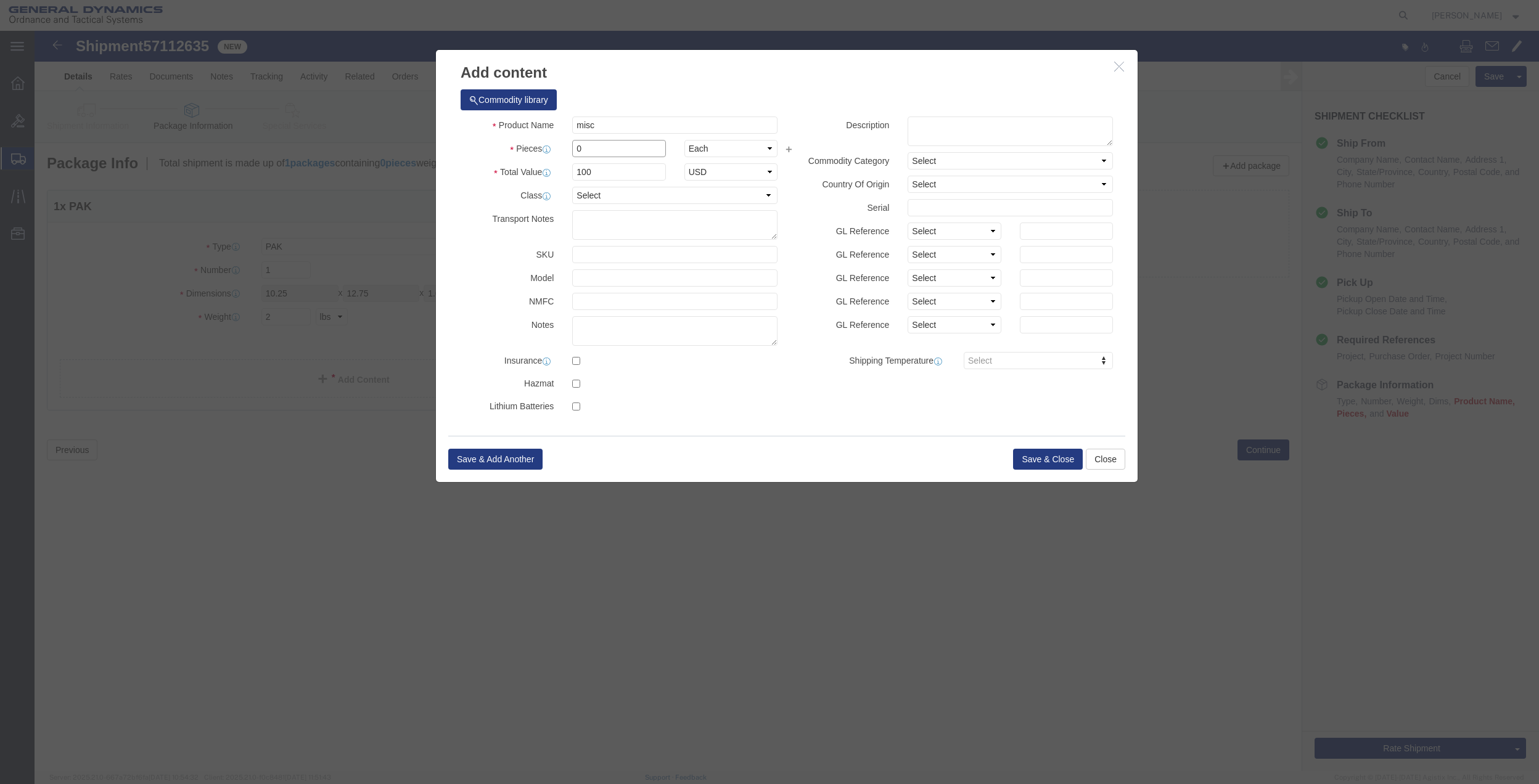
type input "01"
click select "Select 50 55 60 65 70 85 92.5 100 125 175 250 300 400"
select select "70"
click select "Select 50 55 60 65 70 85 92.5 100 125 175 250 300 400"
click button "Save & Close"
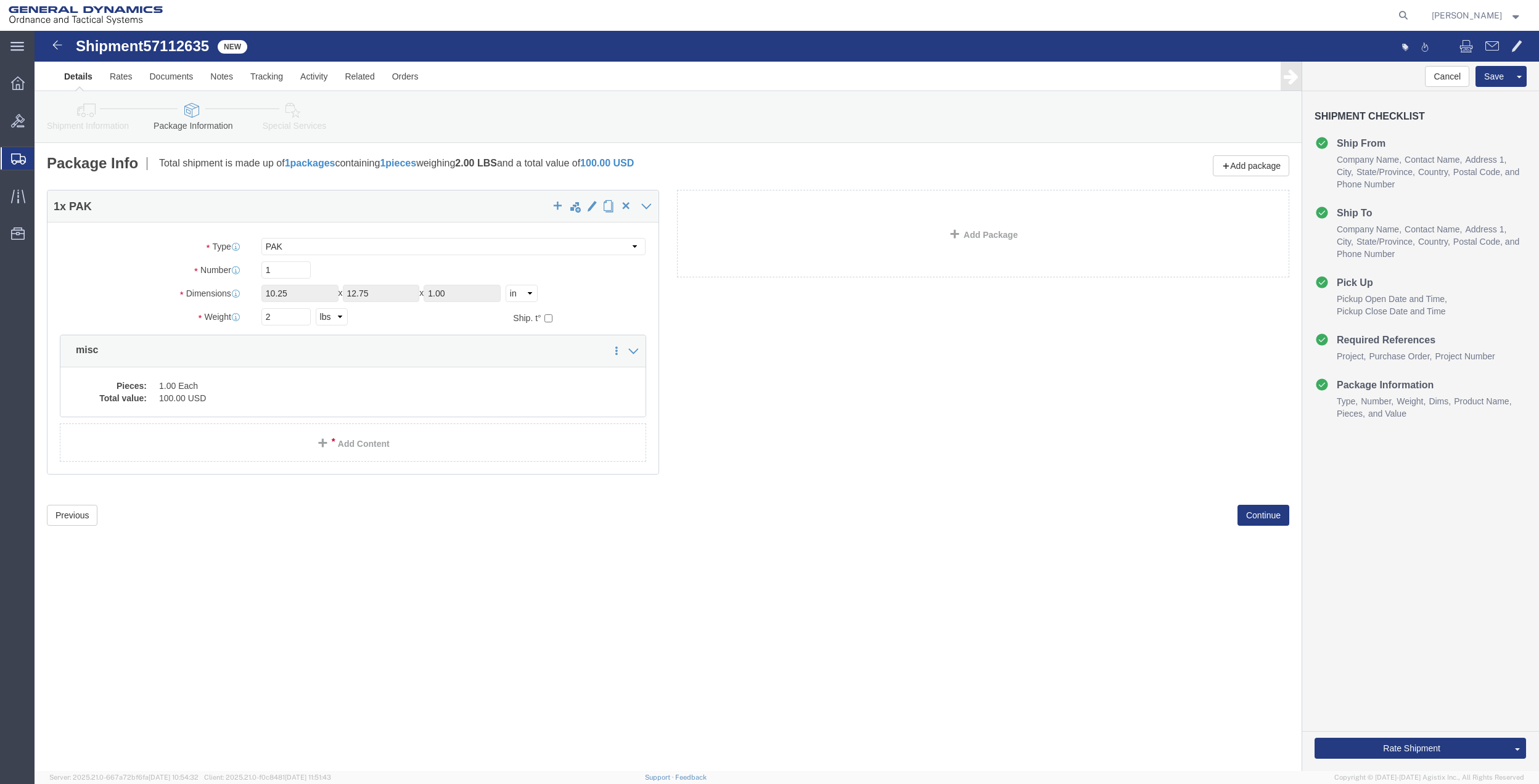
click icon
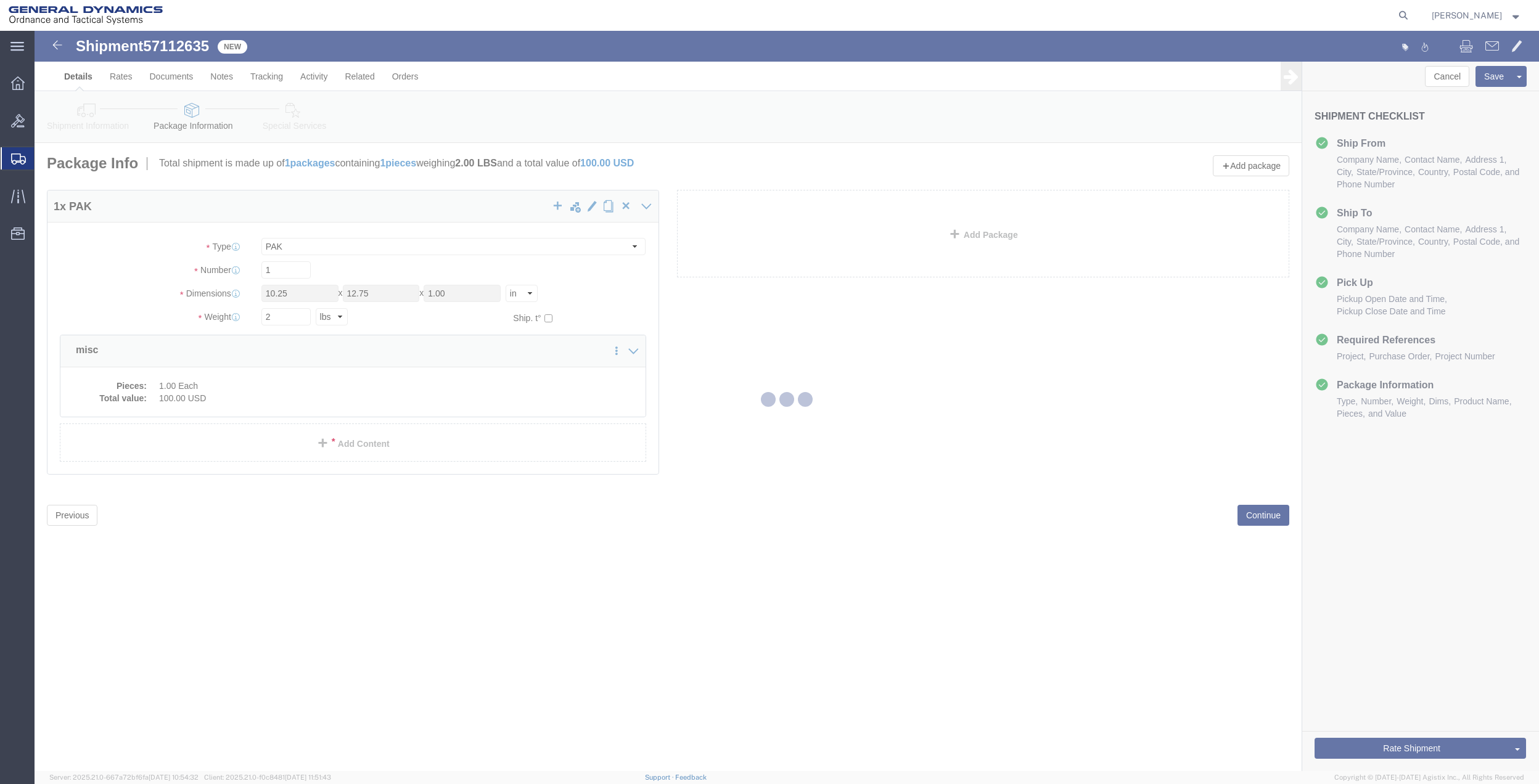
select select
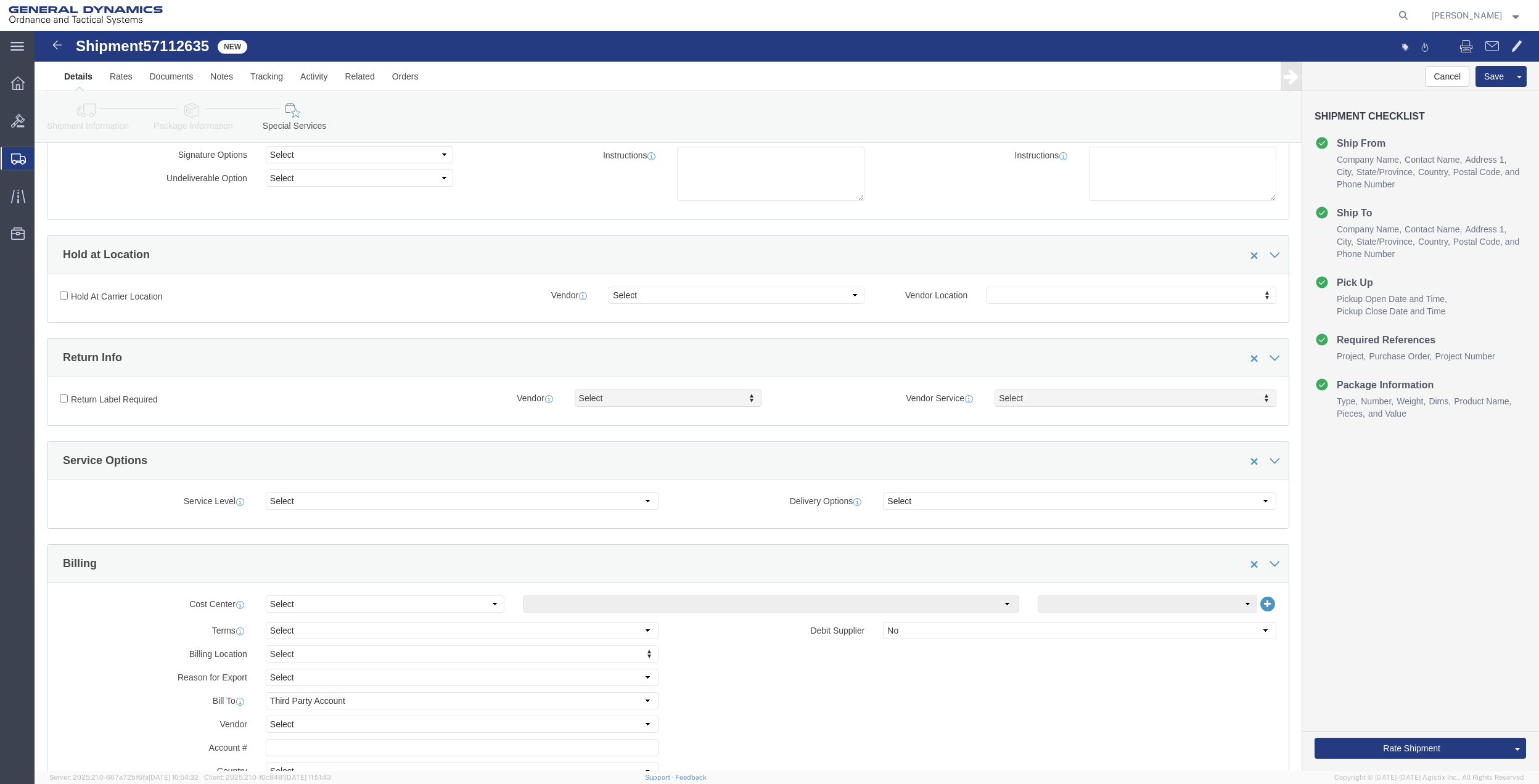
scroll to position [410, 0]
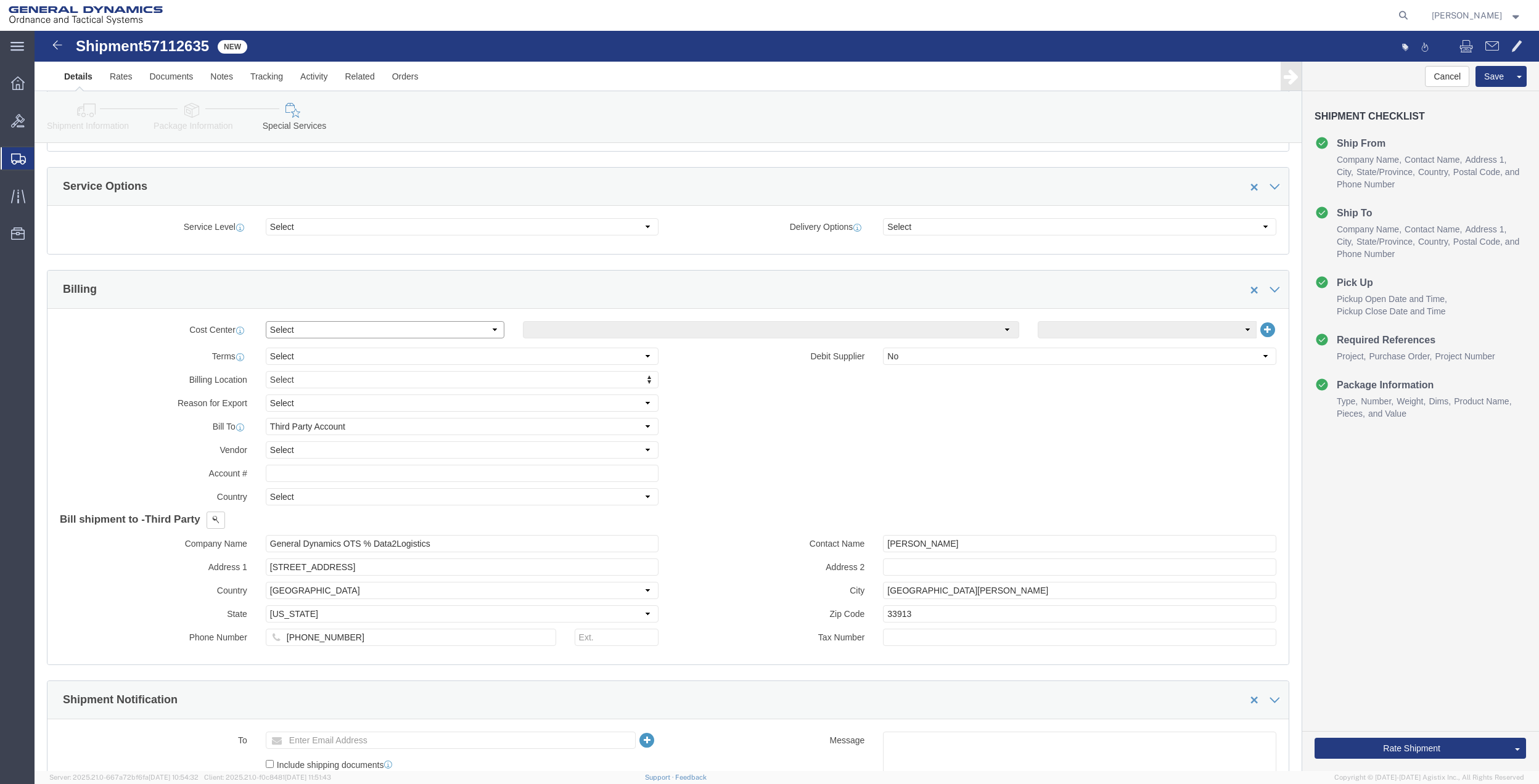
click select "Select Buyer Cost Center Department Operations Number Order Number Sales Person"
select select "DEPARTMENT"
click select "Select Buyer Cost Center Department Operations Number Order Number Sales Person"
click select "Select [GEOGRAPHIC_DATA] [GEOGRAPHIC_DATA] [GEOGRAPHIC_DATA] [GEOGRAPHIC_DATA] …"
select select "1763983"
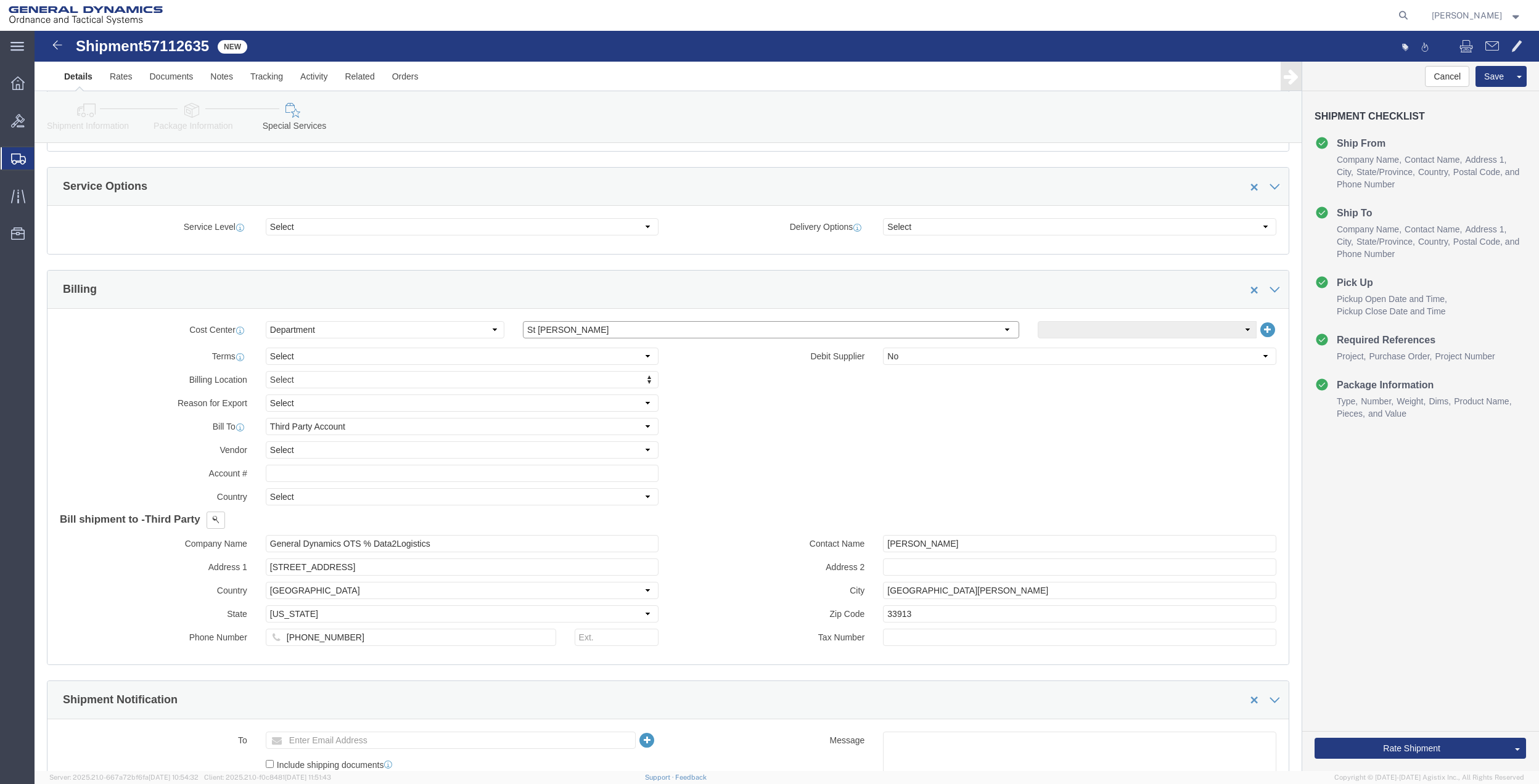
click select "Select [GEOGRAPHIC_DATA] [GEOGRAPHIC_DATA] [GEOGRAPHIC_DATA] [GEOGRAPHIC_DATA] …"
drag, startPoint x: 1020, startPoint y: 305, endPoint x: 1017, endPoint y: 313, distance: 8.5
click select "Select 10AFM 10GAG 10GAH 10GFL 10GFO 10GIE 10GIS 30MABS St [PERSON_NAME] Program"
select select "214681"
click select "Select 10AFM 10GAG 10GAH 10GFL 10GFO 10GIE 10GIS 30MABS St [PERSON_NAME] Program"
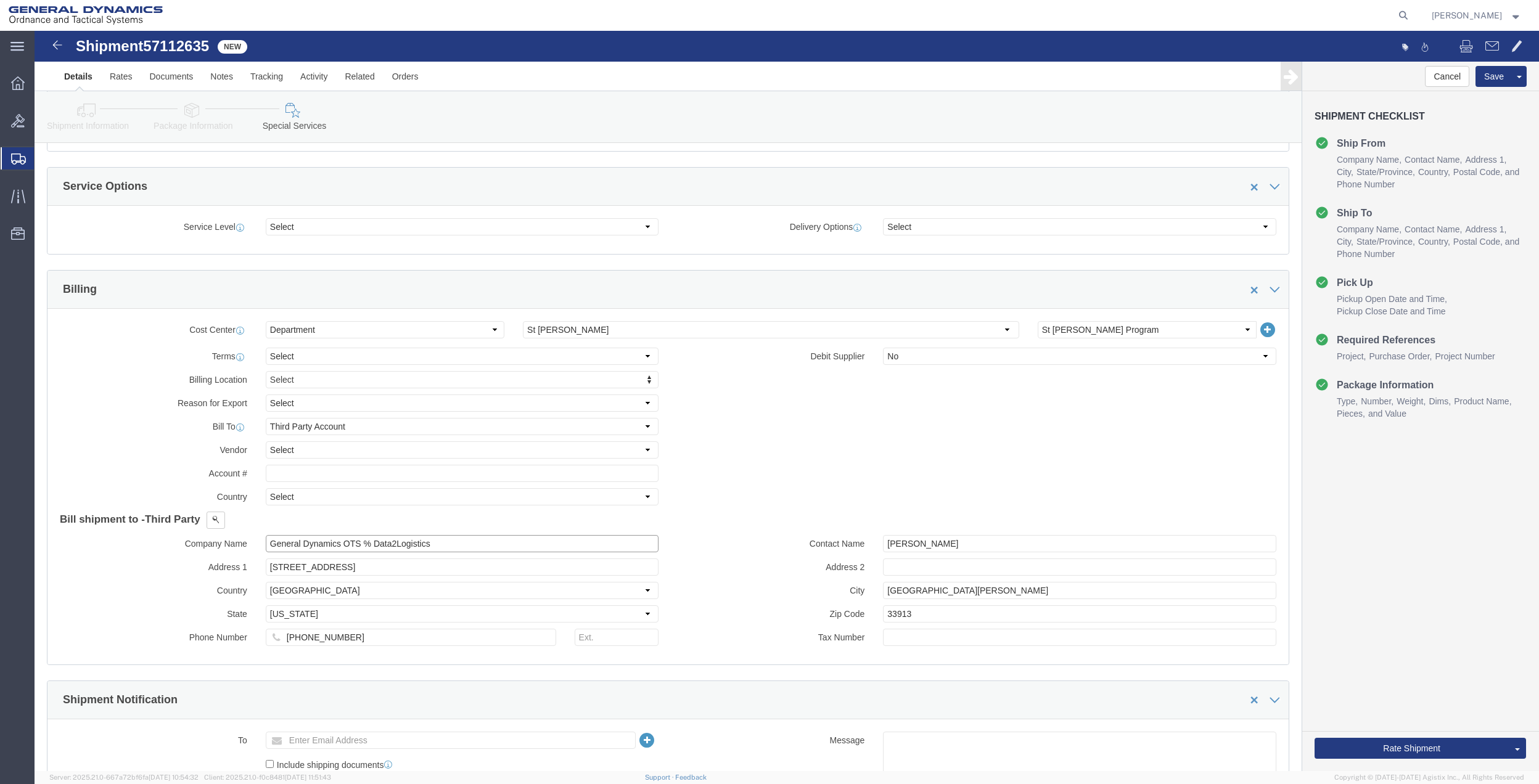
click input "General Dynamics OTS % Data2Logistics"
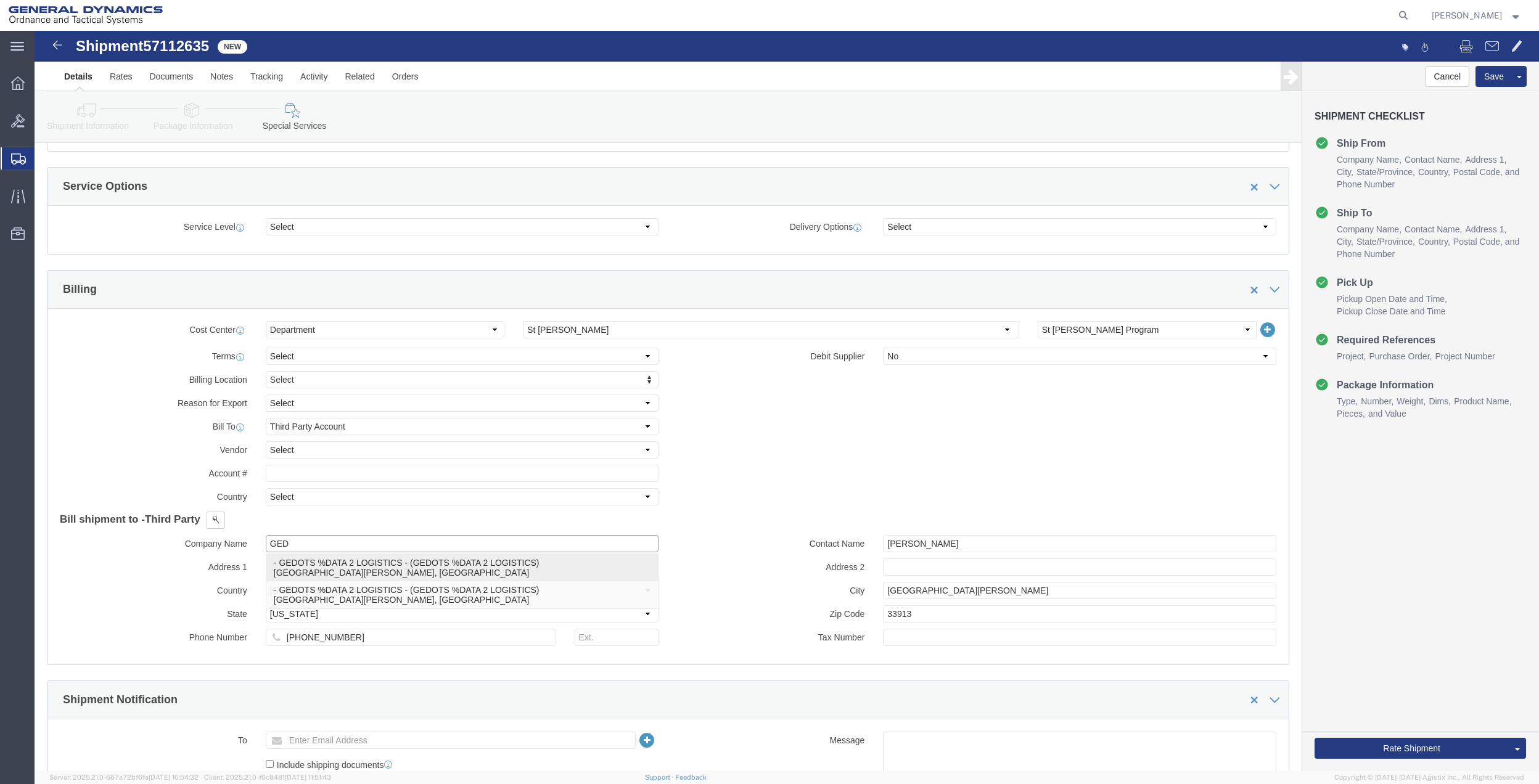
click p "- GEDOTS %DATA 2 LOGISTICS - (GEDOTS %DATA 2 LOGISTICS) [GEOGRAPHIC_DATA][PERSO…"
type input "GEDOTS %DATA 2 LOGISTICS"
type input "PO BOX 61050"
type input "GEDOTS %DATA 2 LOGISTICS"
type input "FORT [PERSON_NAME]"
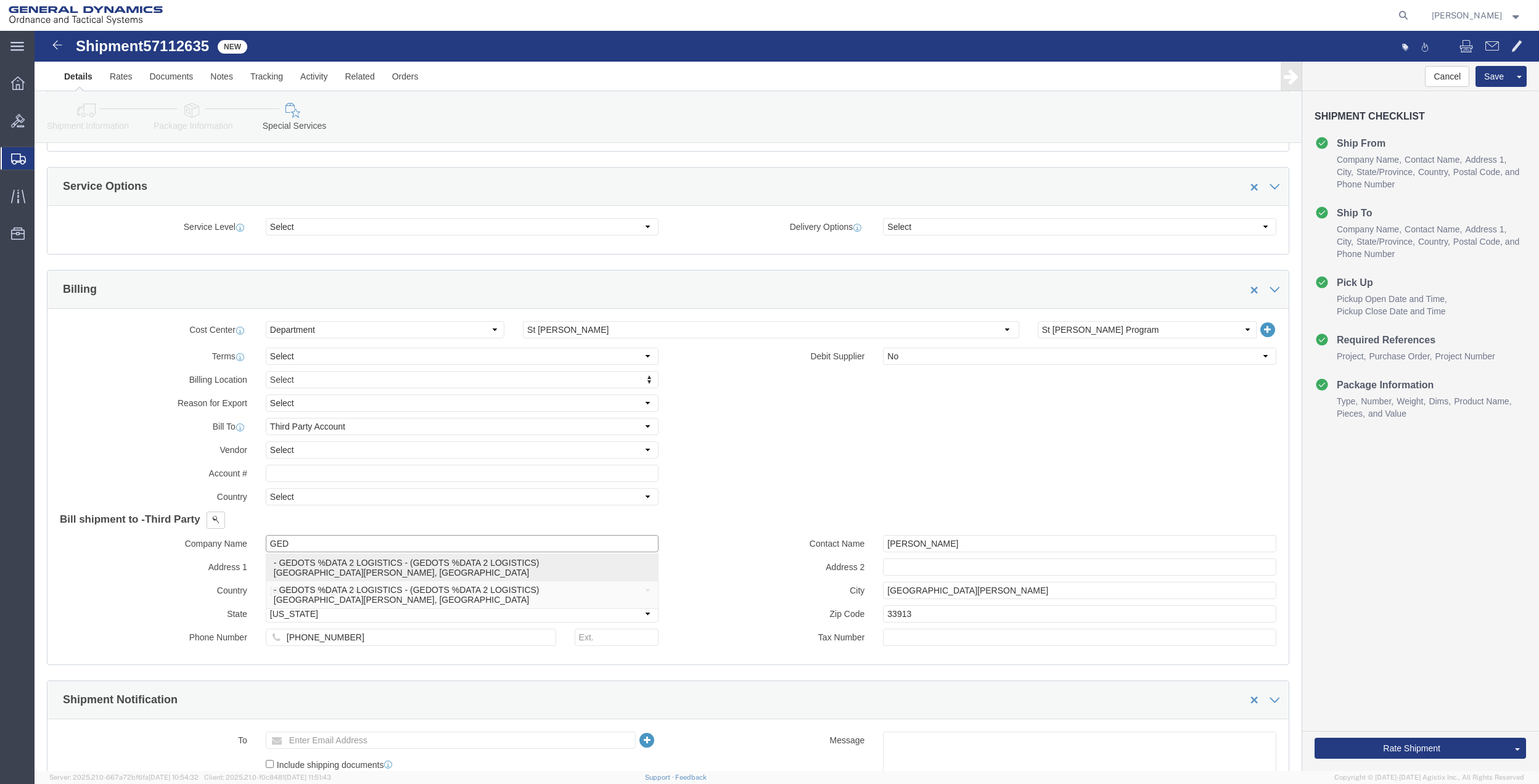
type input "33906"
select select "FL"
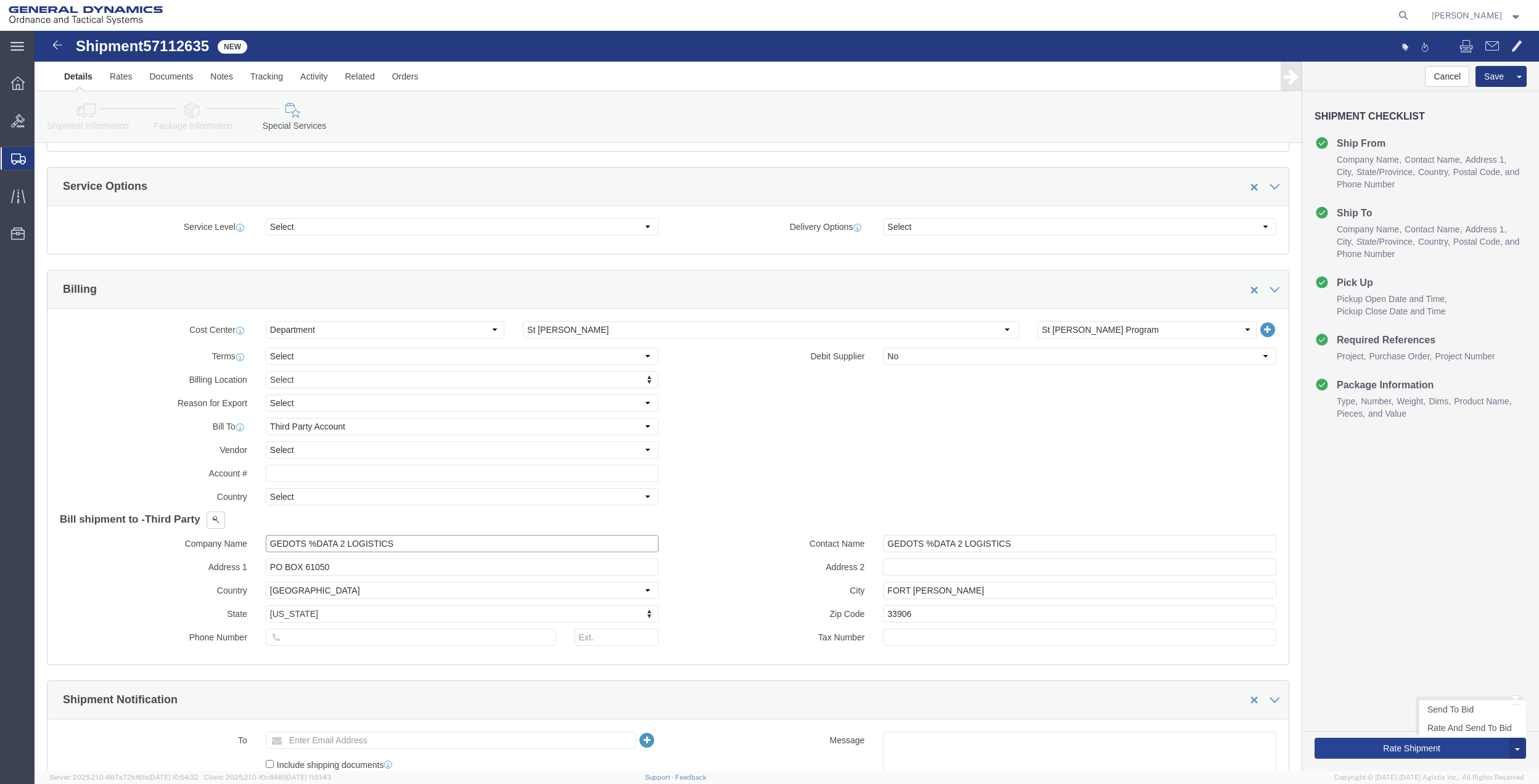
type input "GEDOTS %DATA 2 LOGISTICS"
click button "Rate Shipment"
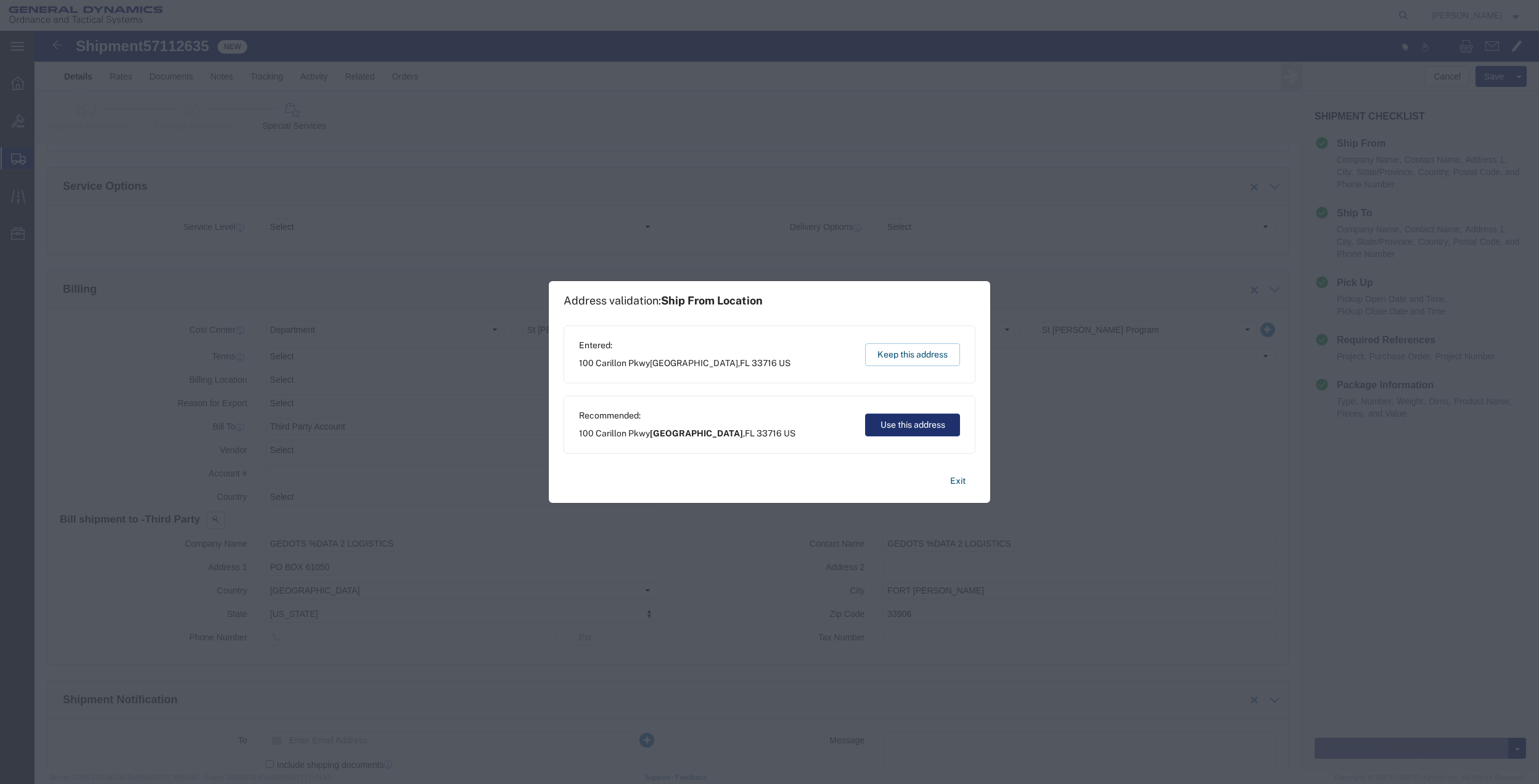
click at [921, 426] on button "Use this address" at bounding box center [912, 424] width 95 height 22
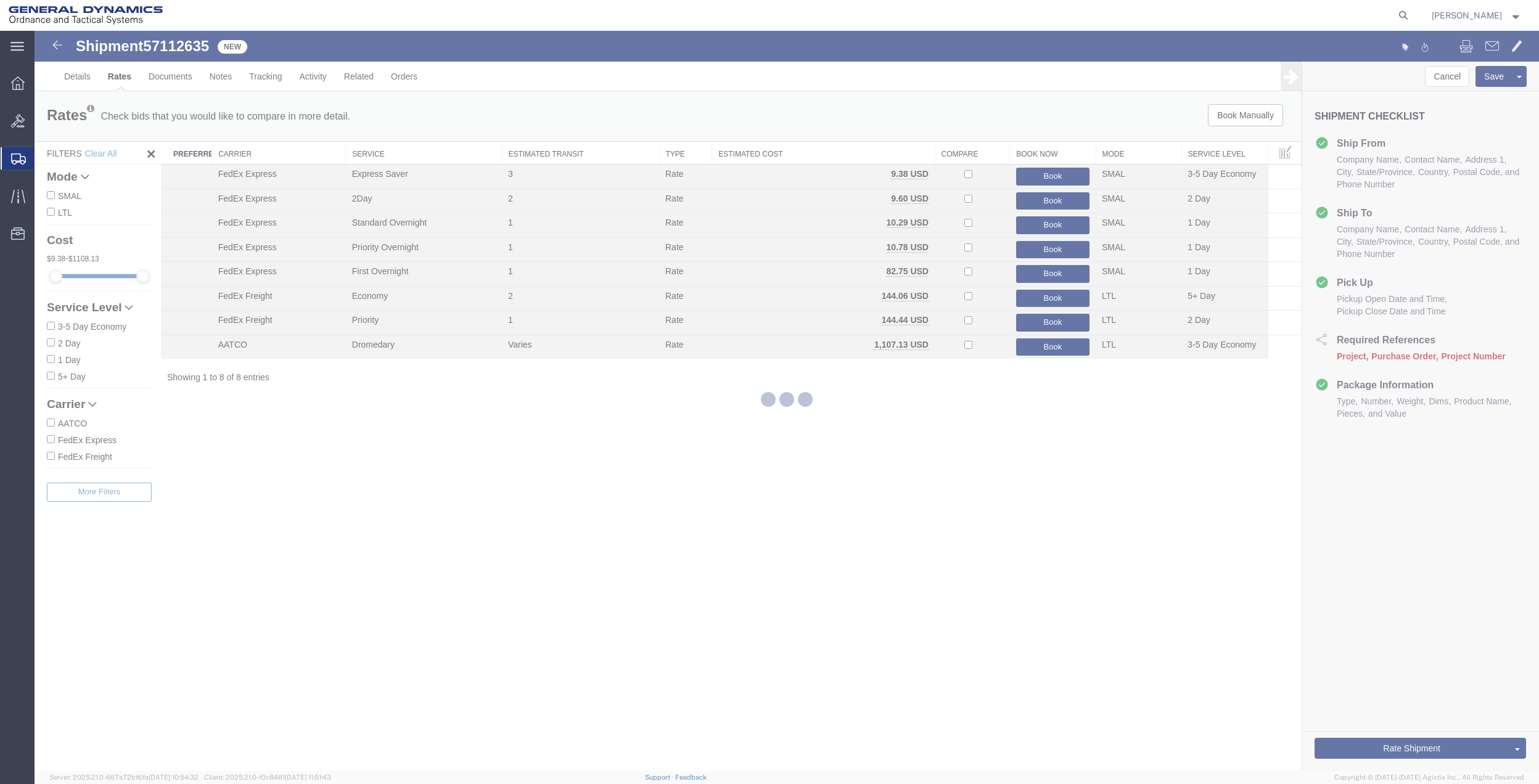
scroll to position [0, 0]
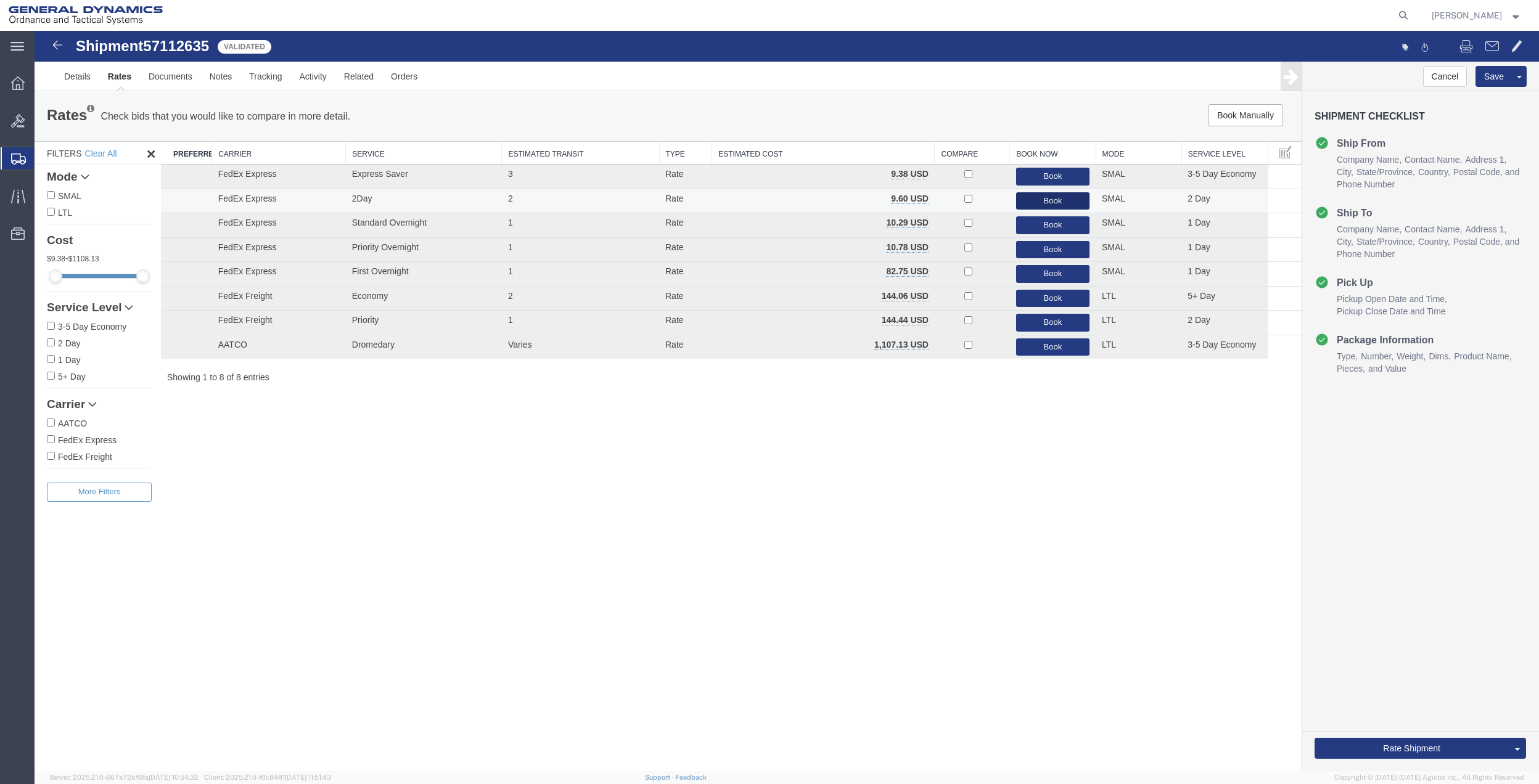
click at [1065, 202] on button "Book" at bounding box center [1053, 202] width 73 height 18
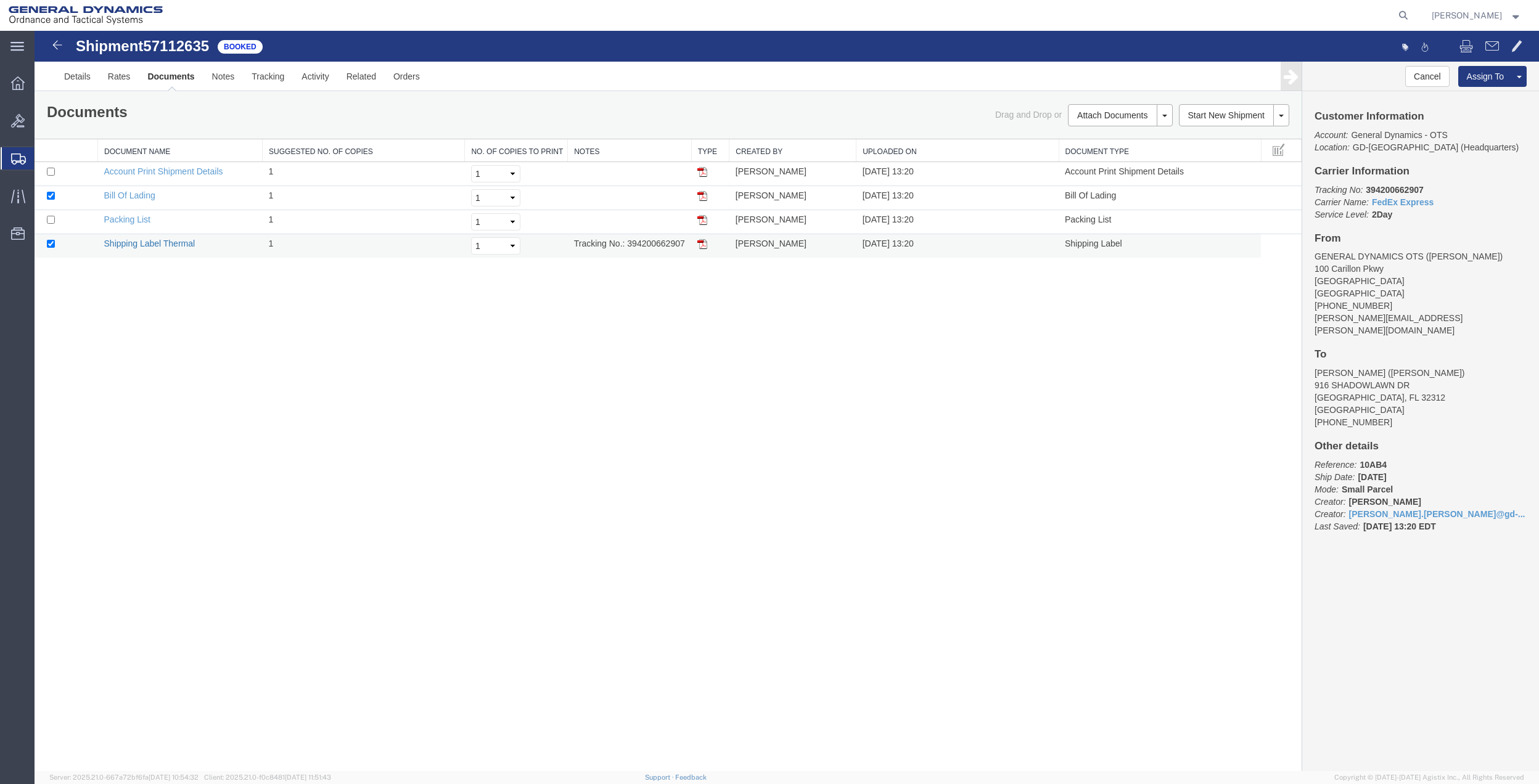
click at [159, 247] on link "Shipping Label Thermal" at bounding box center [150, 243] width 91 height 10
